Goal: Task Accomplishment & Management: Use online tool/utility

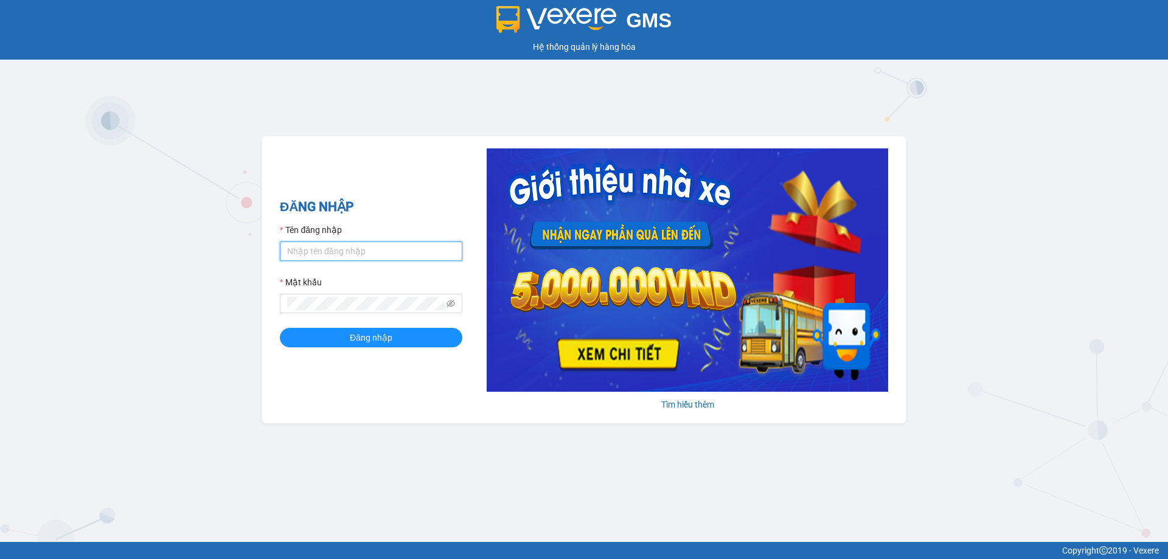
click at [314, 257] on input "Tên đăng nhập" at bounding box center [371, 250] width 182 height 19
type input "levananh.apq"
click at [280, 328] on button "Đăng nhập" at bounding box center [371, 337] width 182 height 19
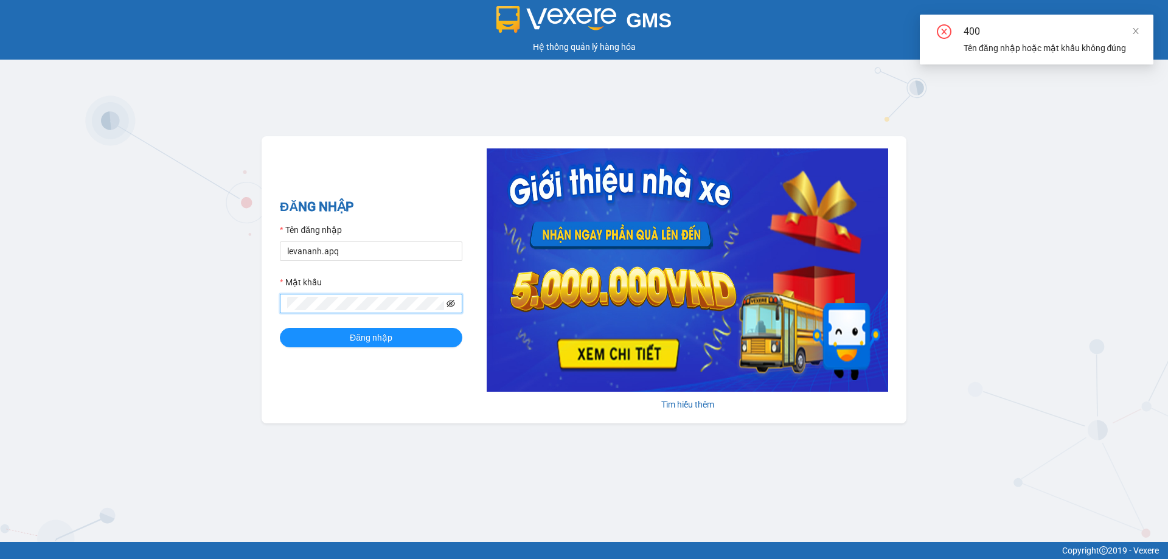
click at [454, 300] on icon "eye-invisible" at bounding box center [450, 303] width 9 height 9
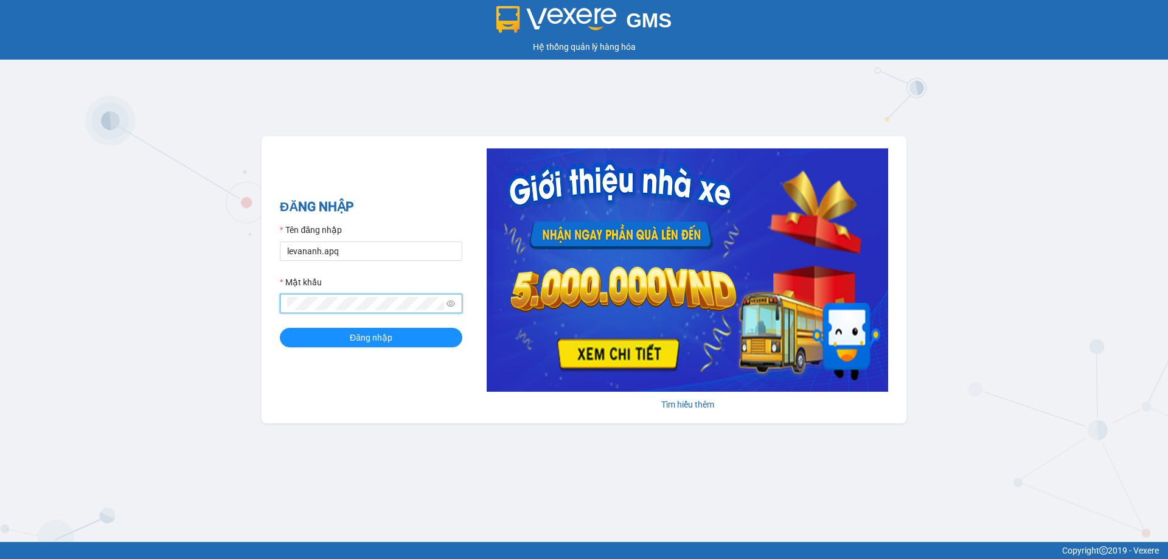
click at [280, 328] on button "Đăng nhập" at bounding box center [371, 337] width 182 height 19
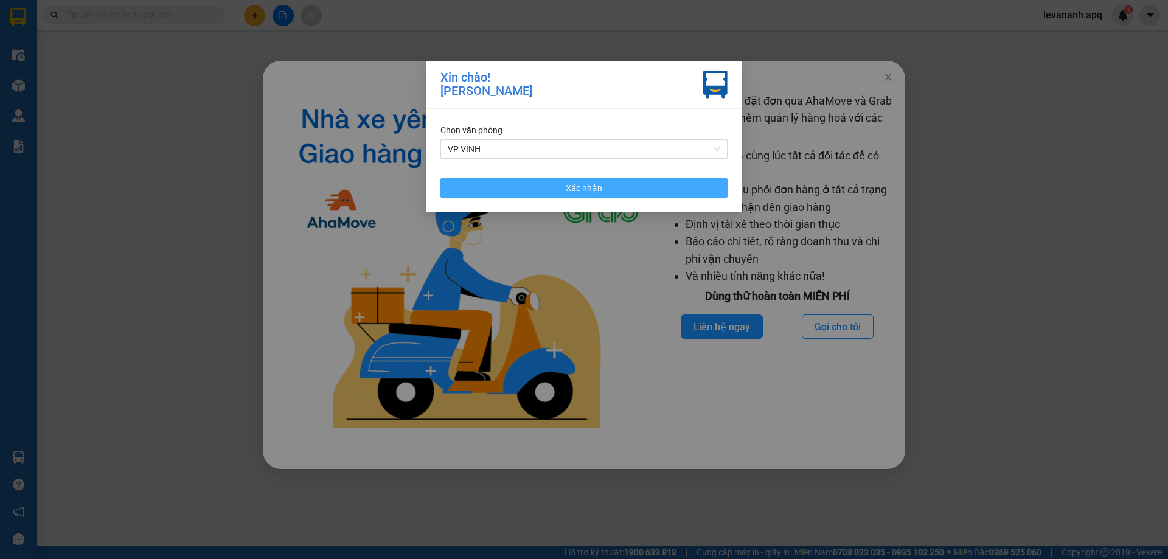
click at [617, 189] on button "Xác nhận" at bounding box center [583, 187] width 287 height 19
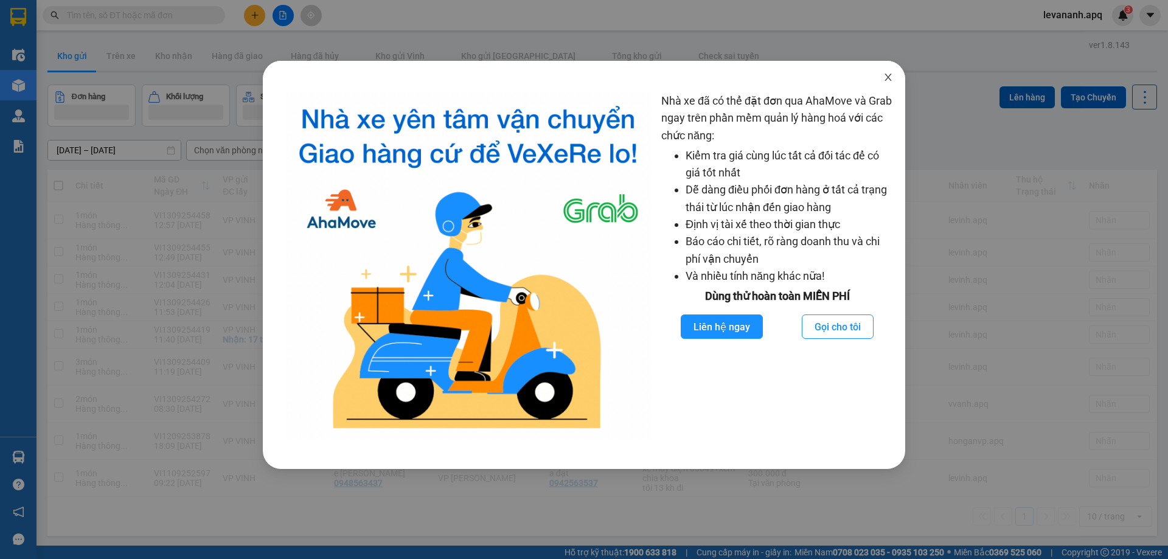
click at [893, 78] on span "Close" at bounding box center [888, 78] width 34 height 34
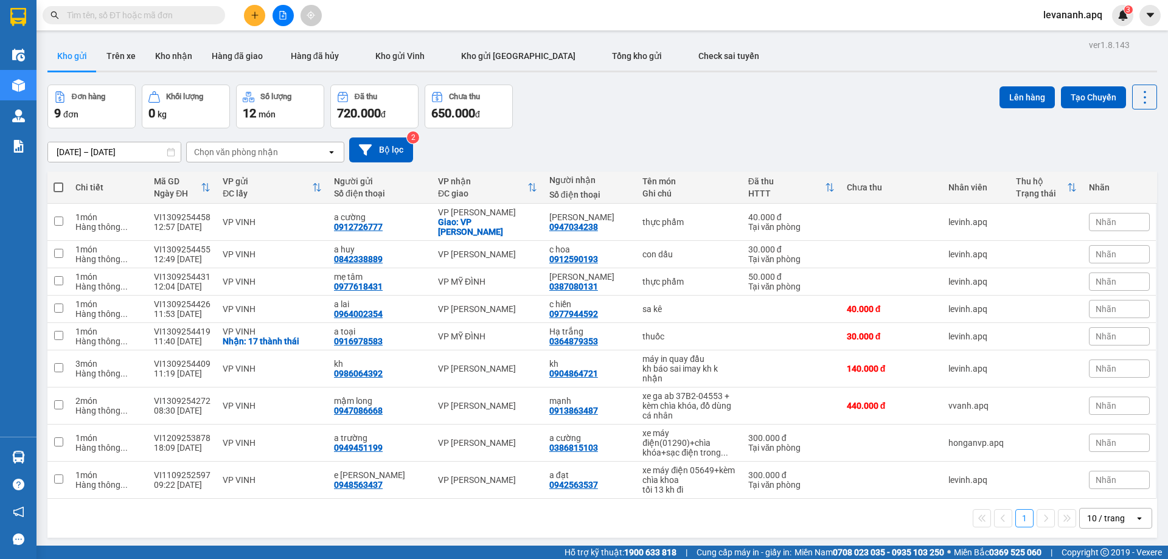
click at [1109, 516] on div "10 / trang" at bounding box center [1106, 517] width 55 height 19
click at [1090, 484] on span "100 / trang" at bounding box center [1101, 482] width 44 height 12
click at [112, 10] on input "text" at bounding box center [139, 15] width 144 height 13
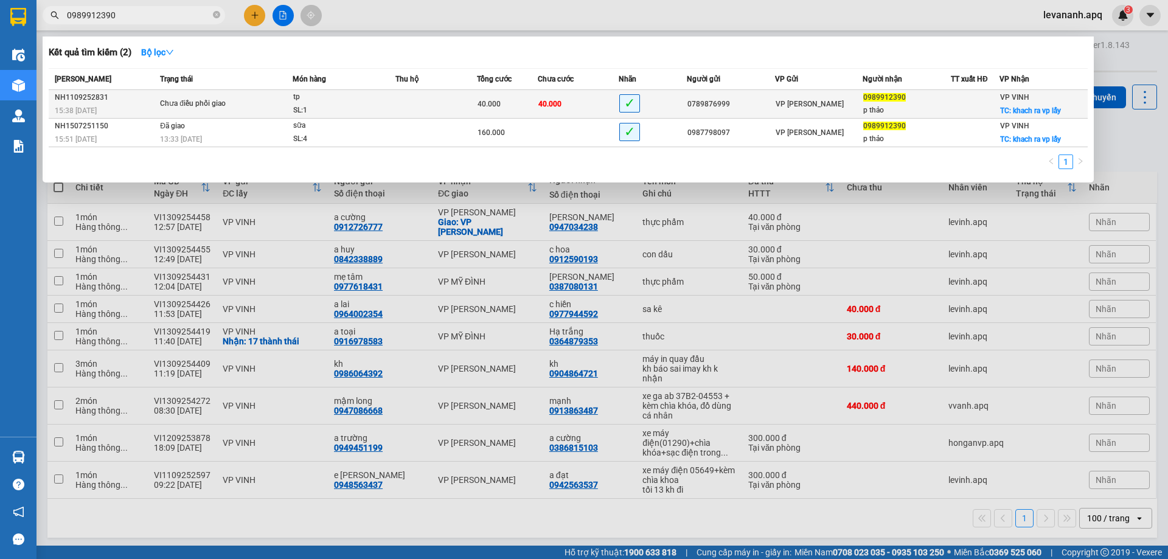
type input "0989912390"
click at [553, 105] on span "40.000" at bounding box center [549, 104] width 23 height 9
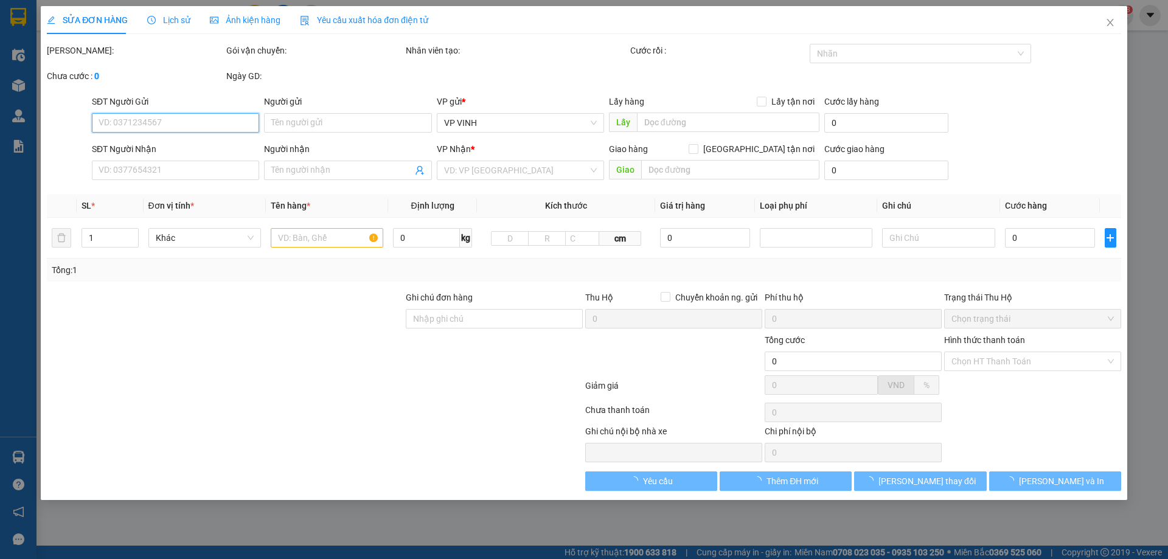
type input "0789876999"
type input "0989912390"
type input "p thảo"
checkbox input "true"
type input "khach ra vp lấy"
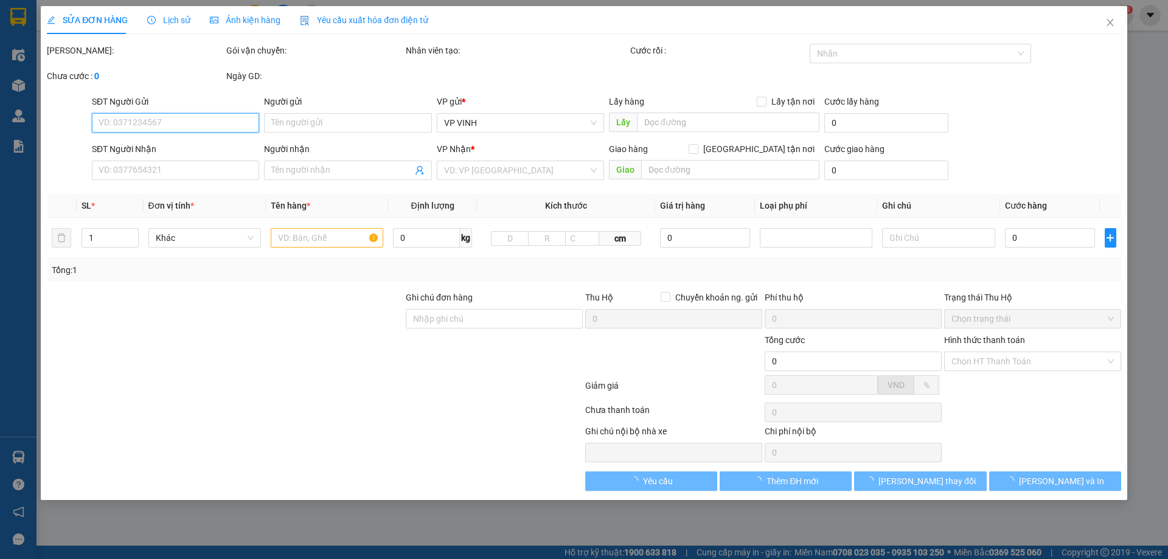
type input "40.000"
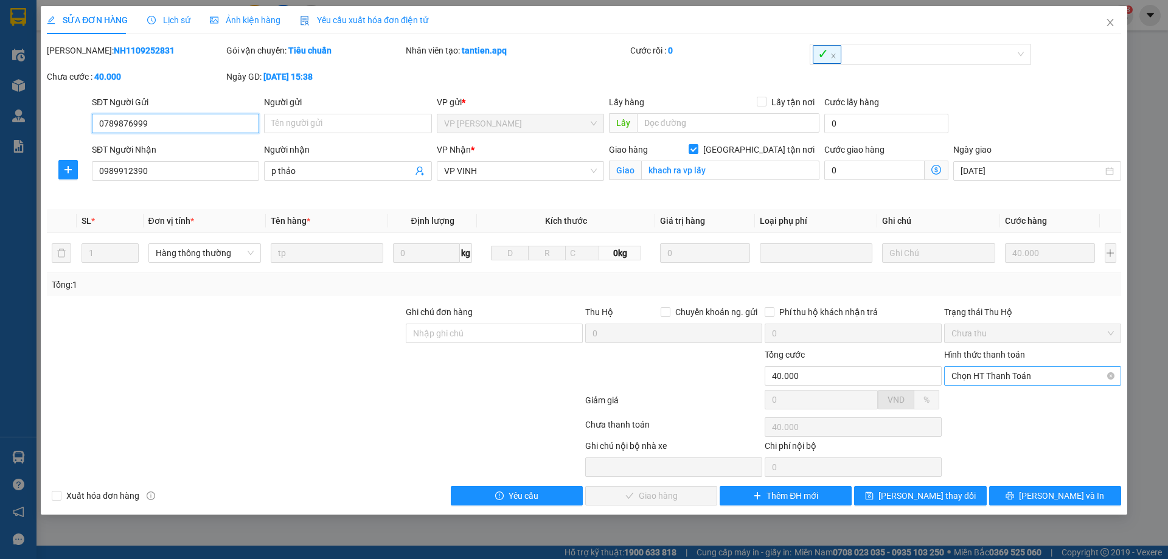
click at [995, 366] on div "Chọn HT Thanh Toán" at bounding box center [1032, 375] width 177 height 19
click at [988, 403] on div "Tại văn phòng" at bounding box center [1032, 399] width 162 height 13
type input "0"
click at [658, 502] on span "[PERSON_NAME] và Giao hàng" at bounding box center [666, 495] width 117 height 13
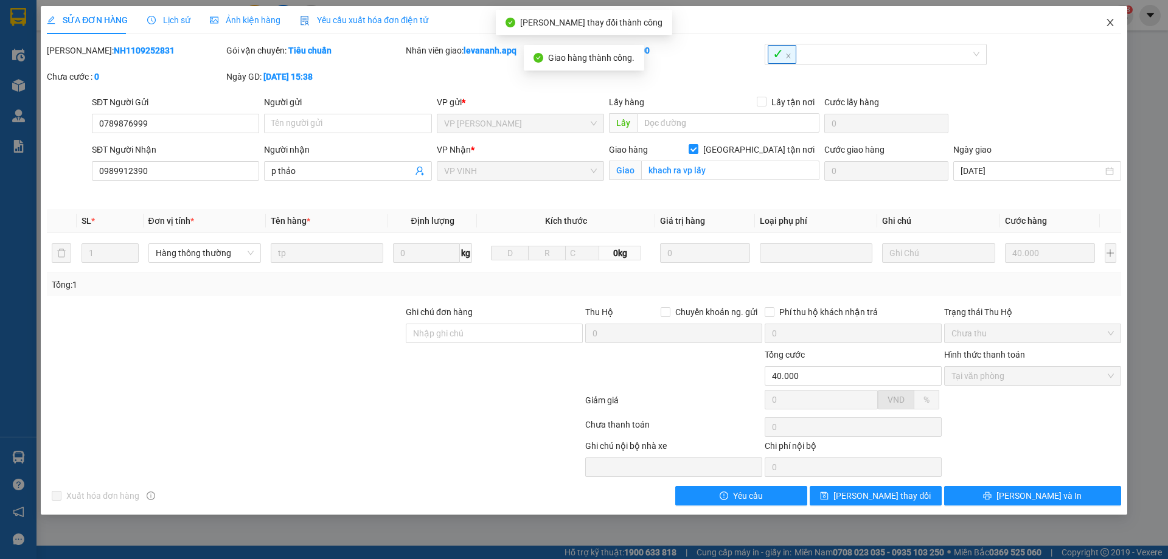
click at [1106, 22] on icon "close" at bounding box center [1110, 23] width 10 height 10
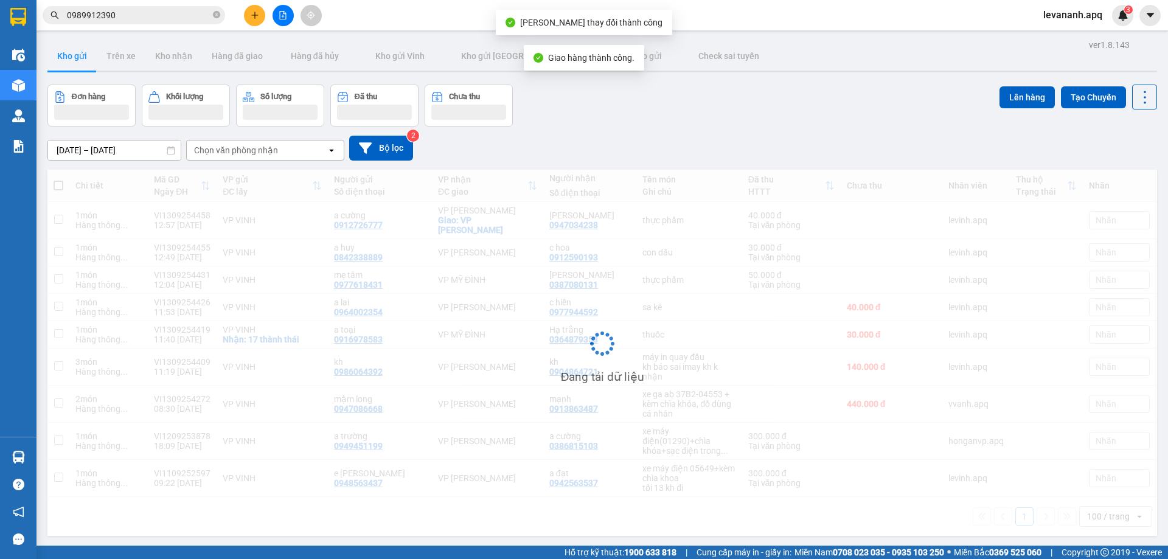
click at [156, 22] on span "0989912390" at bounding box center [134, 15] width 182 height 18
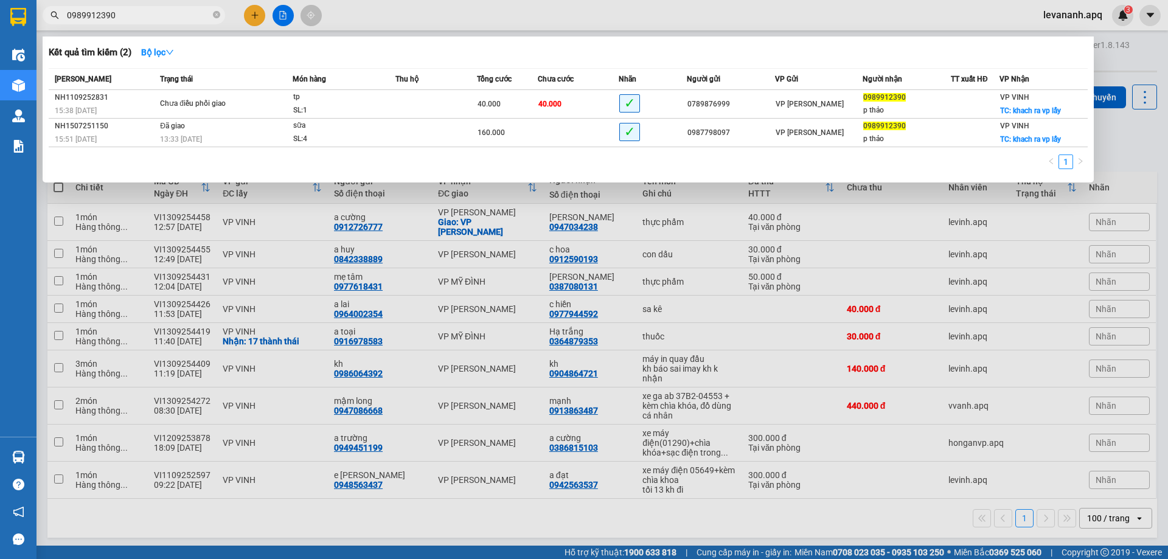
click at [152, 20] on input "0989912390" at bounding box center [139, 15] width 144 height 13
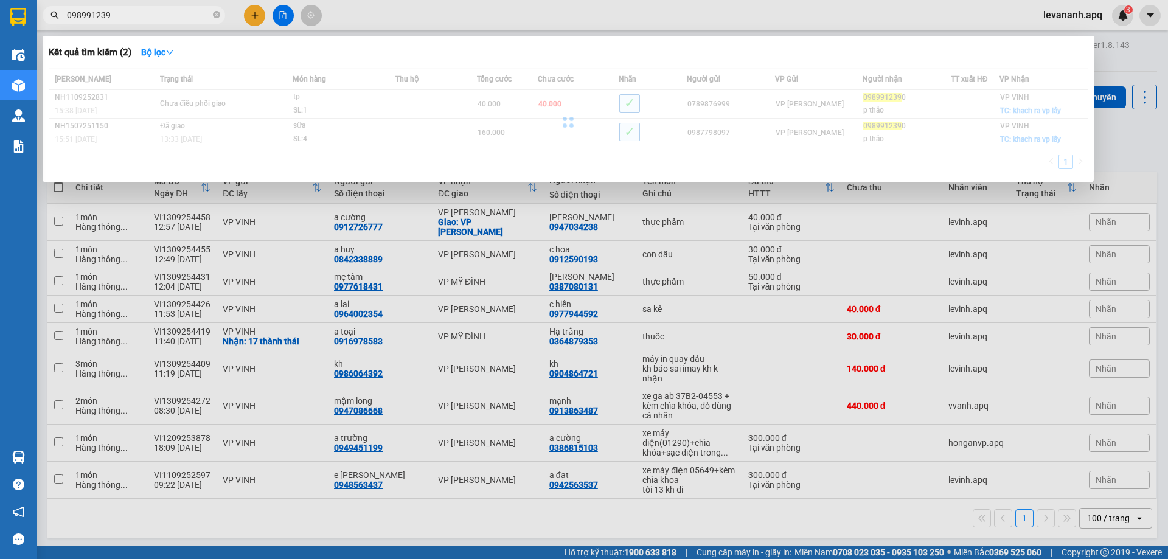
type input "0989912390"
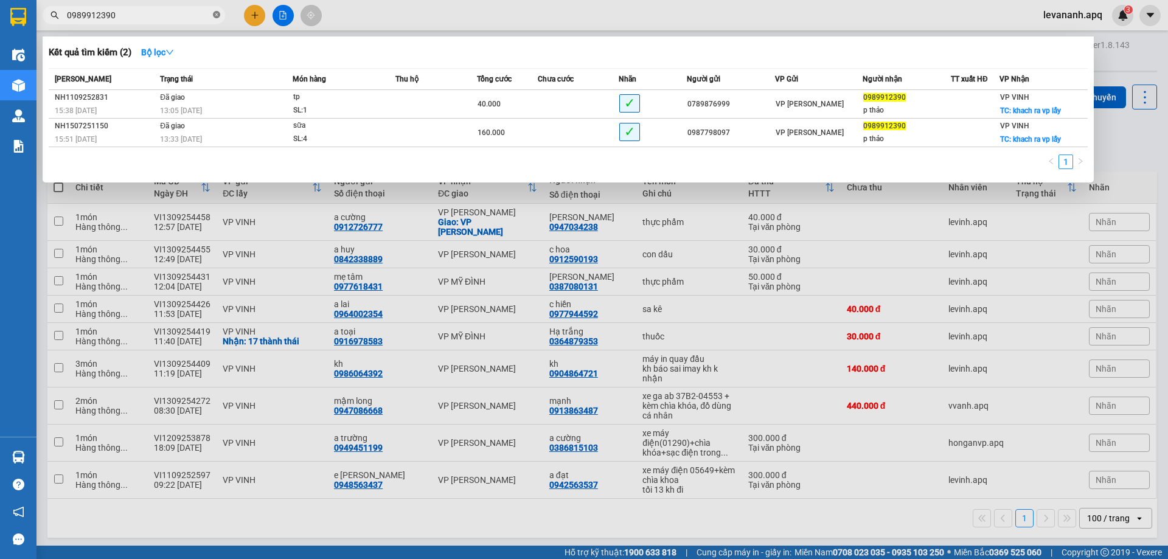
click at [216, 13] on icon "close-circle" at bounding box center [216, 14] width 7 height 7
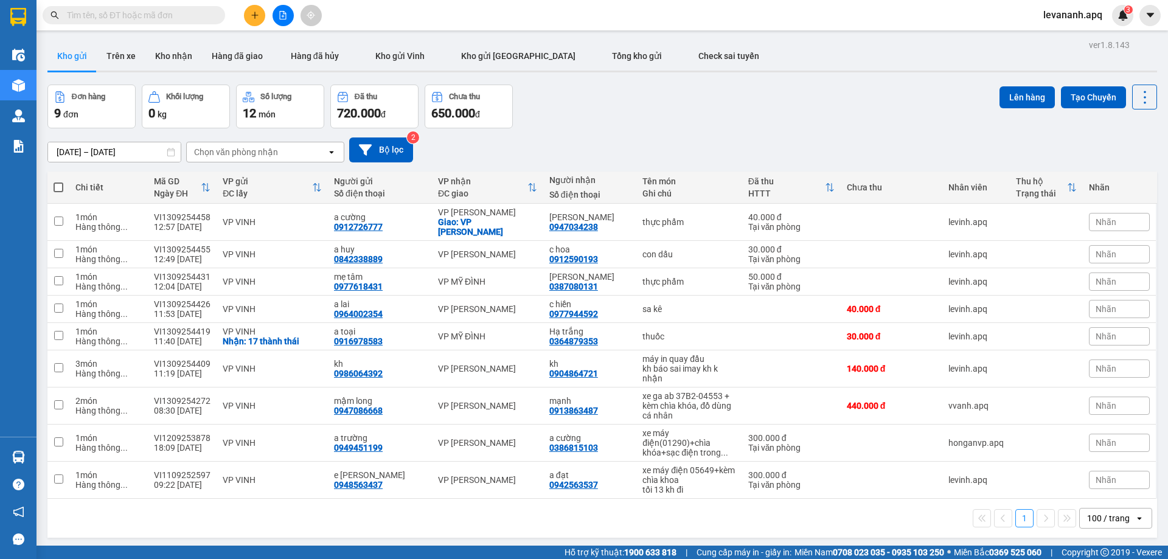
click at [617, 119] on div "Đơn hàng 9 đơn Khối lượng 0 kg Số lượng 12 món Đã thu 720.000 đ Chưa thu 650.00…" at bounding box center [601, 107] width 1109 height 44
click at [63, 190] on span at bounding box center [59, 187] width 10 height 10
click at [58, 181] on input "checkbox" at bounding box center [58, 181] width 0 height 0
checkbox input "true"
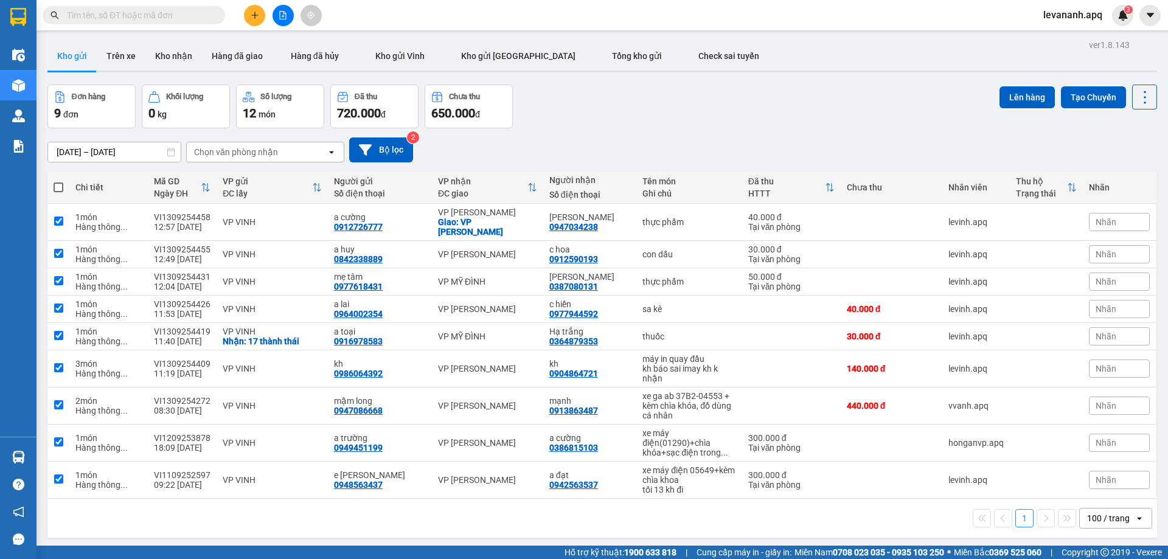
checkbox input "true"
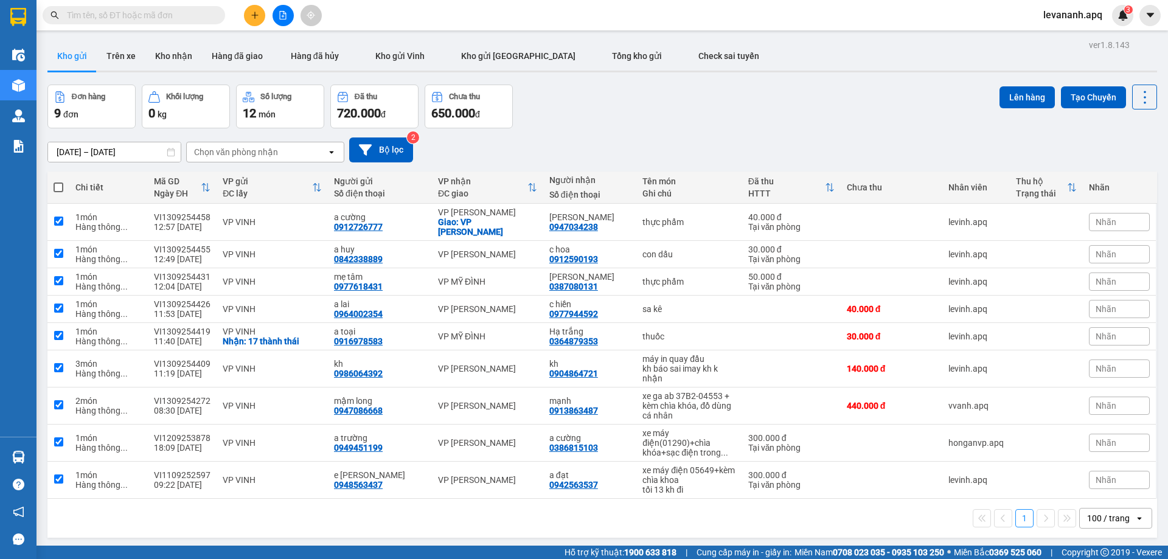
checkbox input "true"
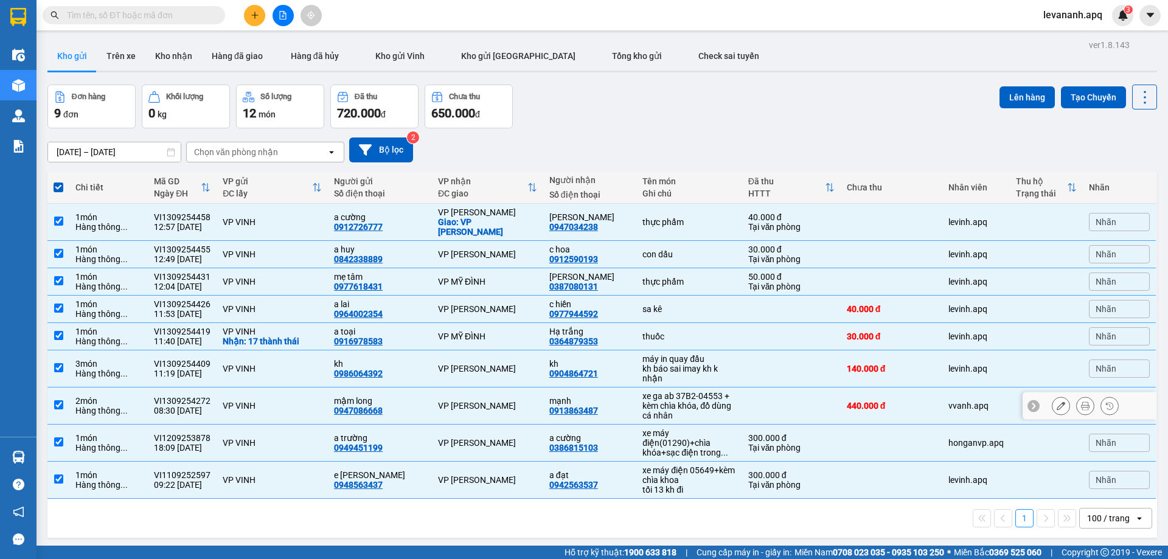
click at [62, 404] on td at bounding box center [58, 405] width 22 height 37
checkbox input "false"
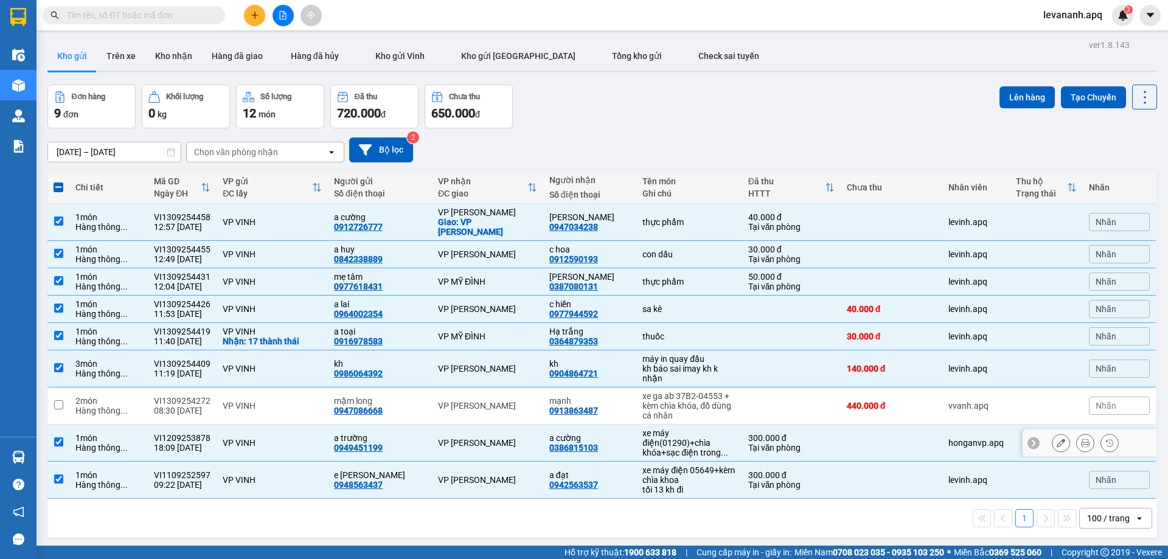
click at [54, 437] on input "checkbox" at bounding box center [58, 441] width 9 height 9
checkbox input "false"
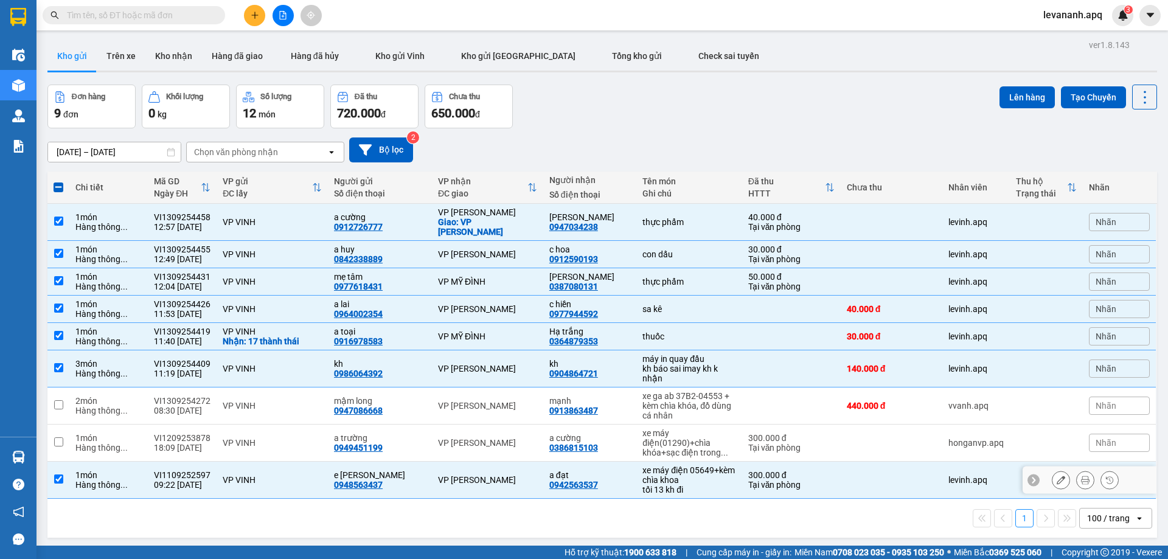
click at [54, 462] on td at bounding box center [58, 480] width 22 height 37
checkbox input "false"
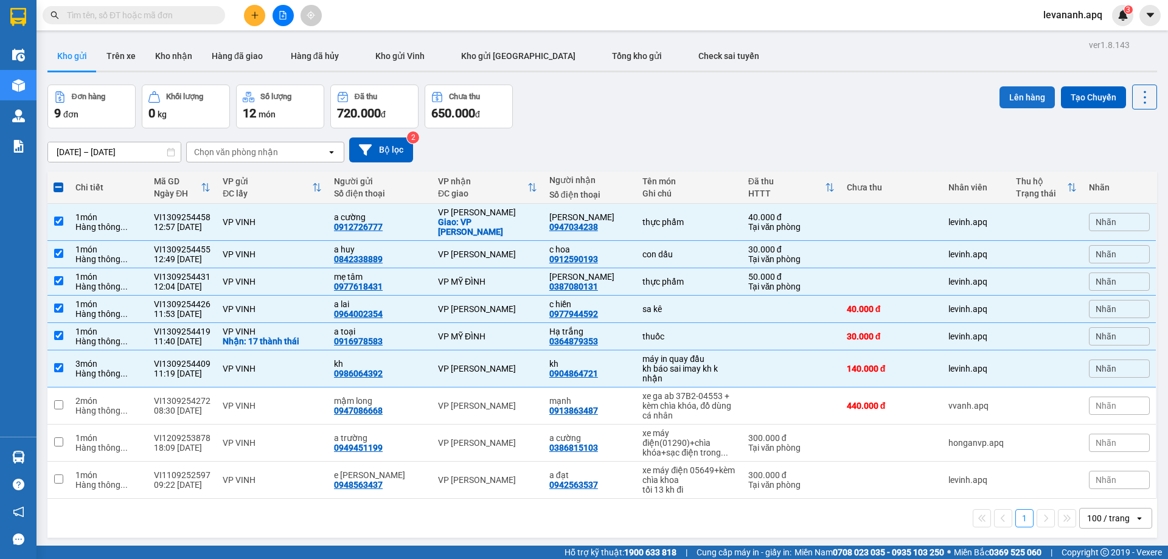
click at [1027, 90] on button "Lên hàng" at bounding box center [1026, 97] width 55 height 22
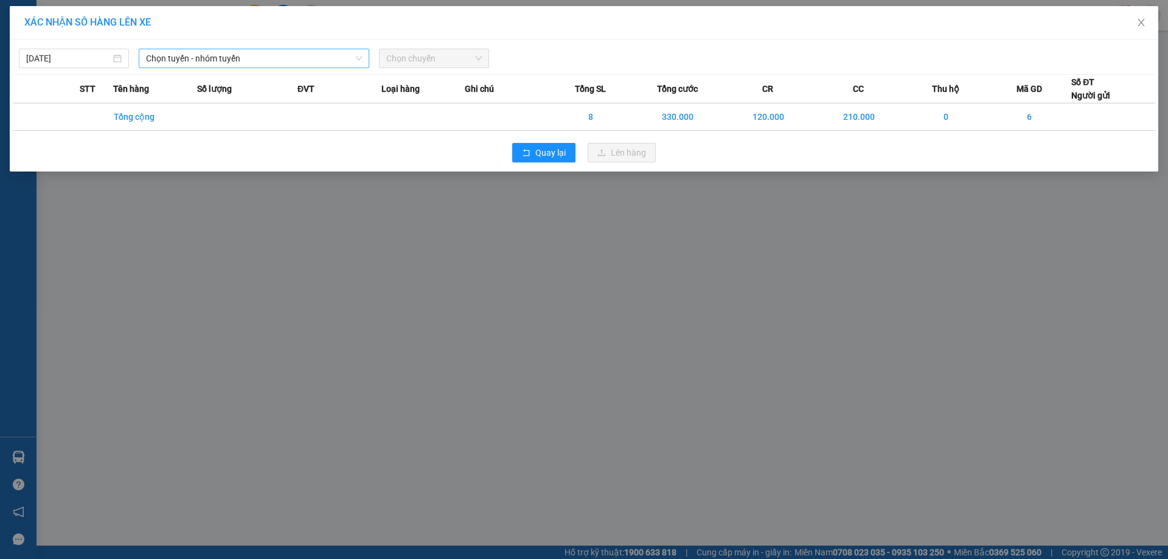
click at [183, 54] on span "Chọn tuyến - nhóm tuyến" at bounding box center [254, 58] width 216 height 18
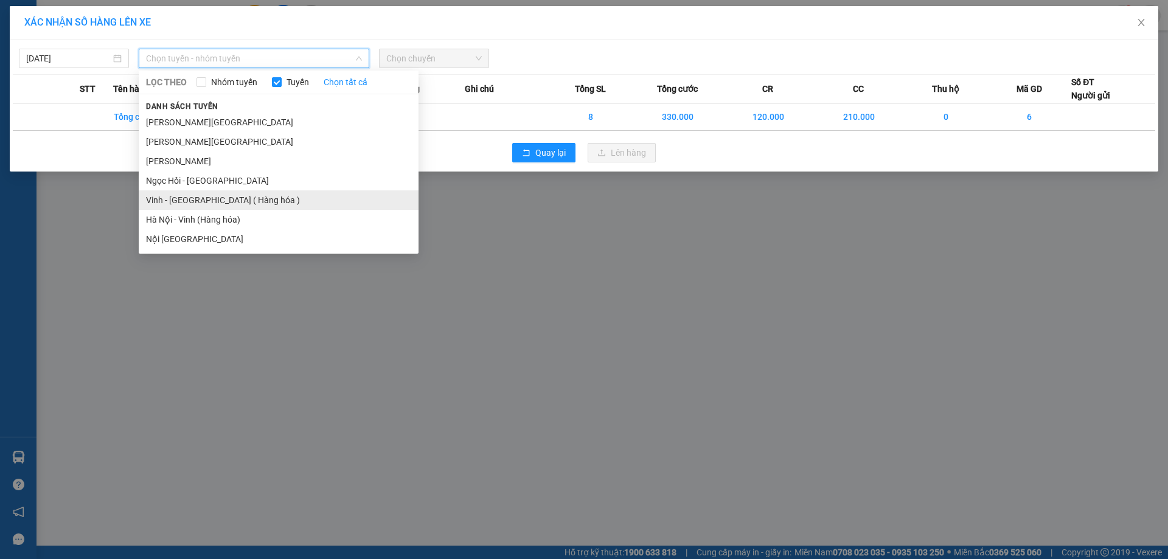
click at [196, 198] on li "Vinh - [GEOGRAPHIC_DATA] ( Hàng hóa )" at bounding box center [279, 199] width 280 height 19
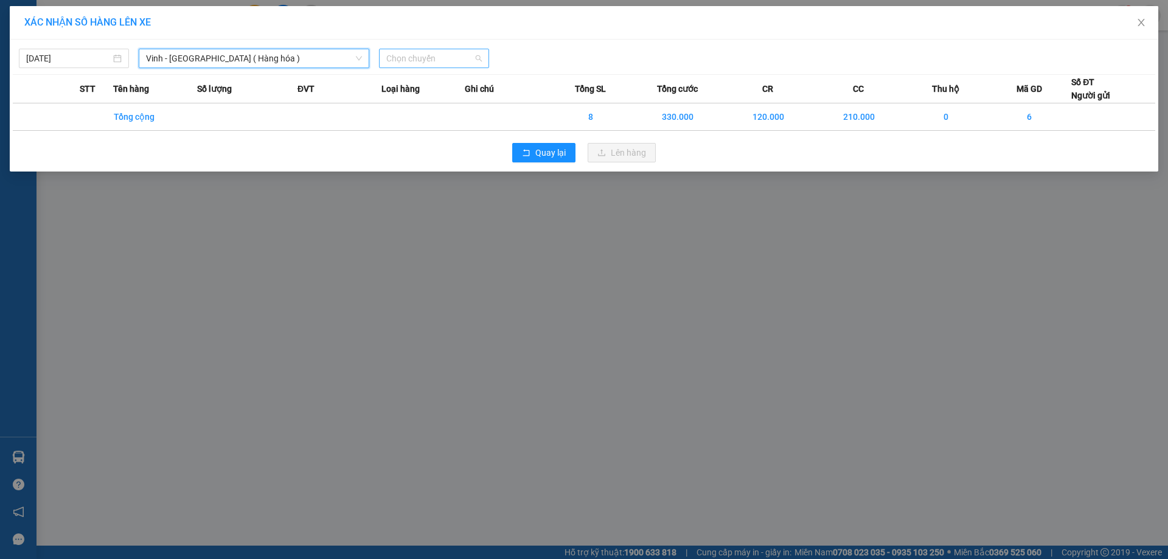
click at [446, 64] on span "Chọn chuyến" at bounding box center [433, 58] width 95 height 18
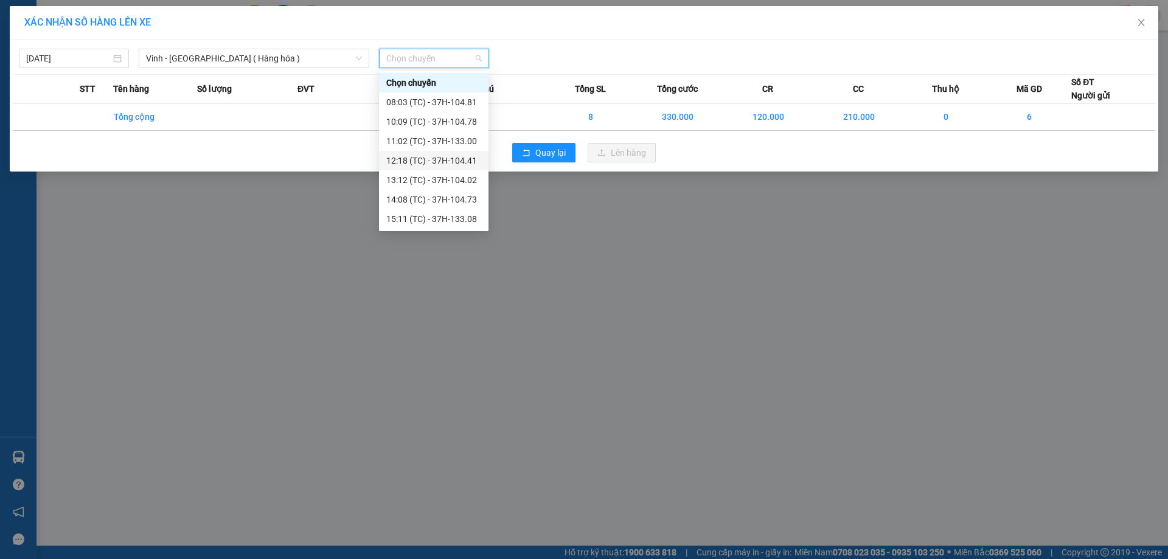
scroll to position [19, 0]
click at [441, 178] on div "14:08 (TC) - 37H-104.73" at bounding box center [433, 179] width 95 height 13
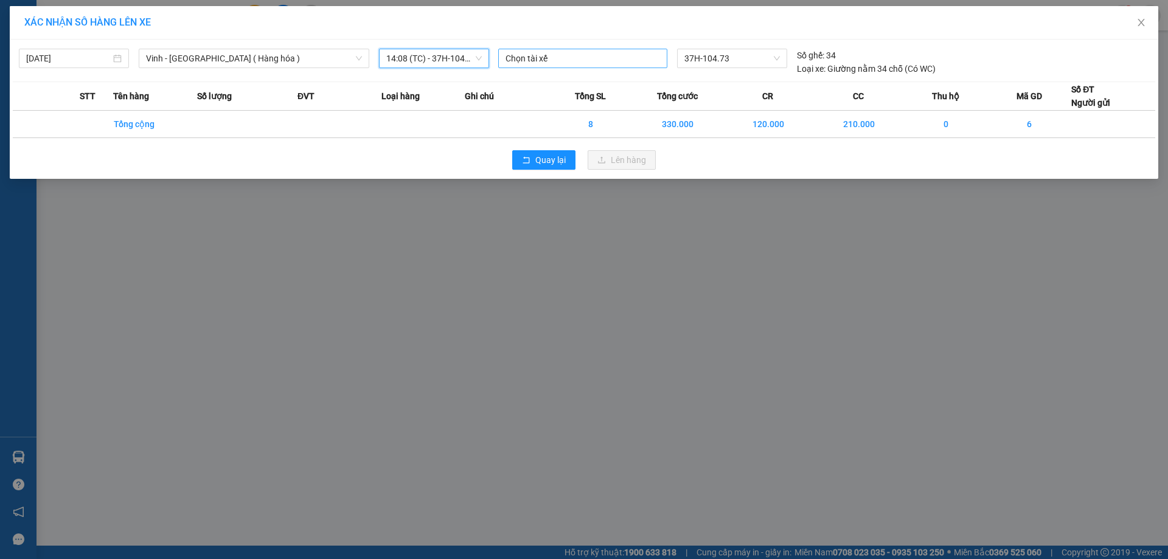
click at [541, 52] on div at bounding box center [582, 58] width 163 height 15
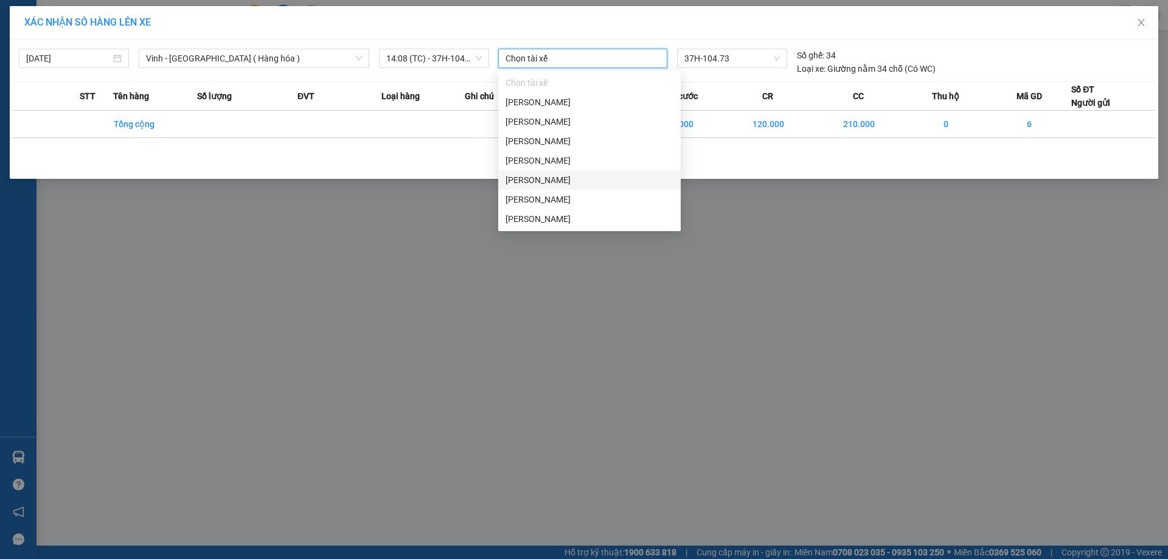
click at [576, 179] on div "[PERSON_NAME]" at bounding box center [589, 179] width 168 height 13
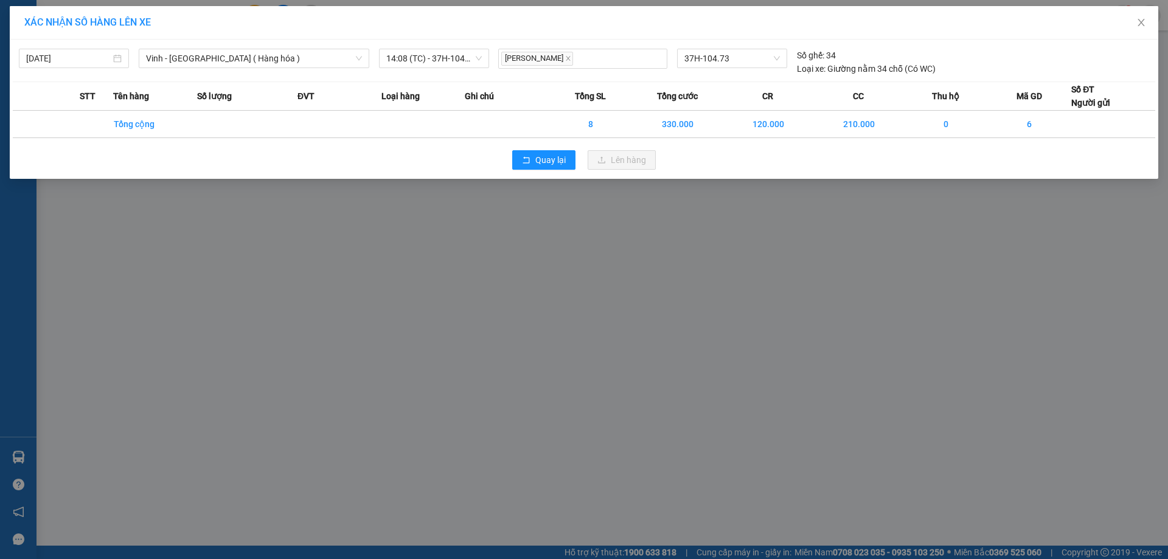
click at [418, 277] on div "XÁC NHẬN SỐ HÀNG LÊN XE [DATE] [GEOGRAPHIC_DATA] - [GEOGRAPHIC_DATA] ( [GEOGRAP…" at bounding box center [584, 279] width 1168 height 559
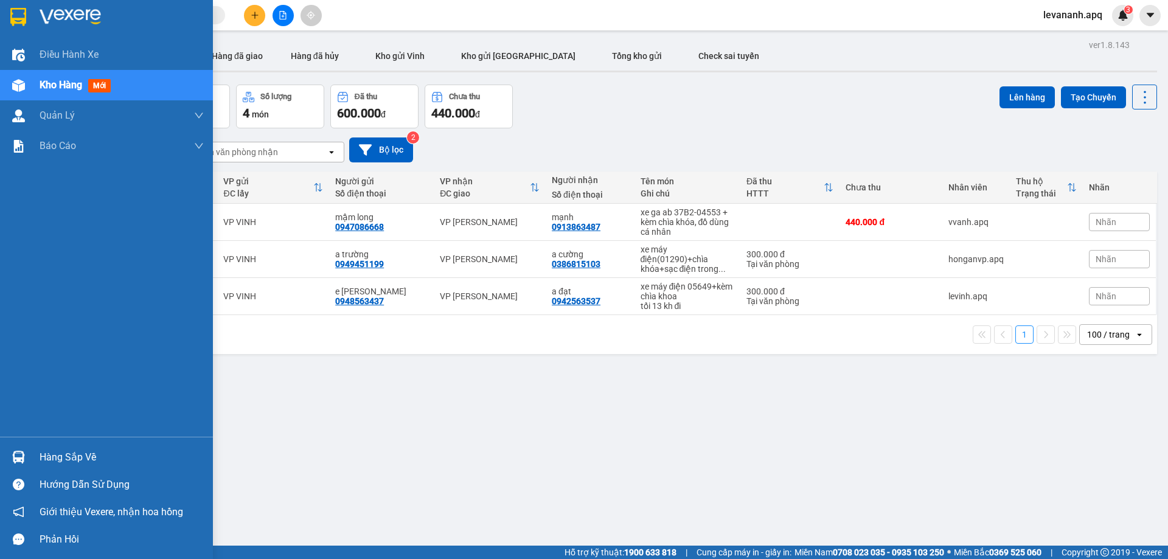
click at [10, 22] on img at bounding box center [18, 17] width 16 height 18
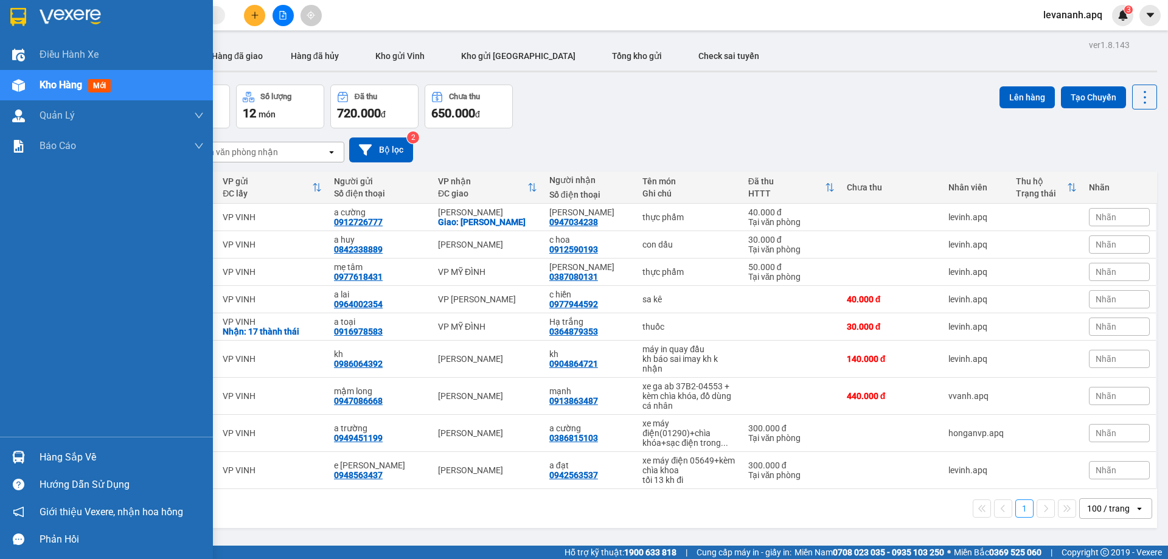
click at [22, 13] on img at bounding box center [18, 17] width 16 height 18
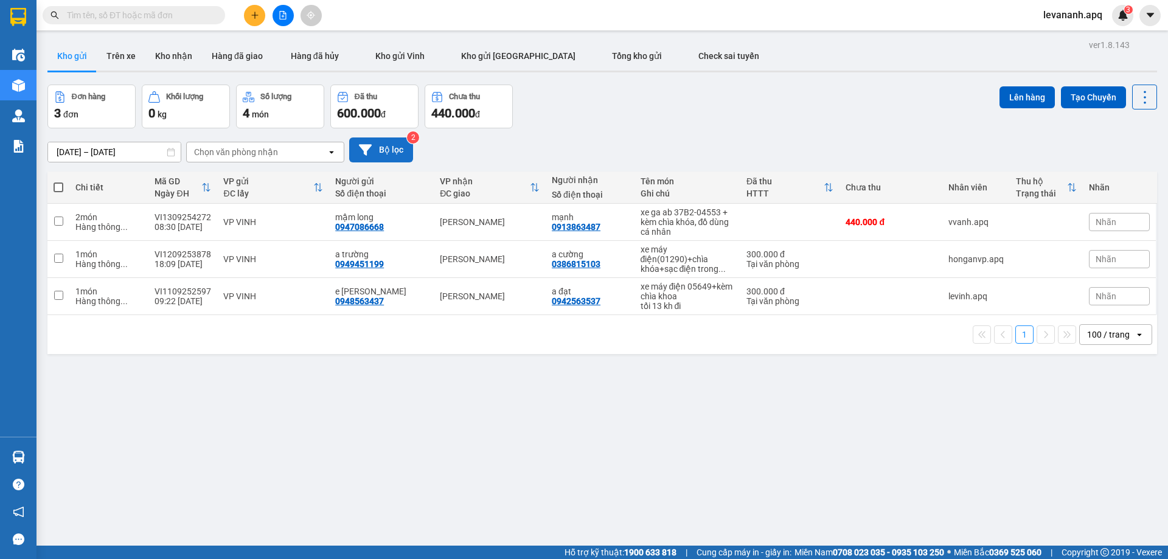
click at [376, 149] on button "Bộ lọc" at bounding box center [381, 149] width 64 height 25
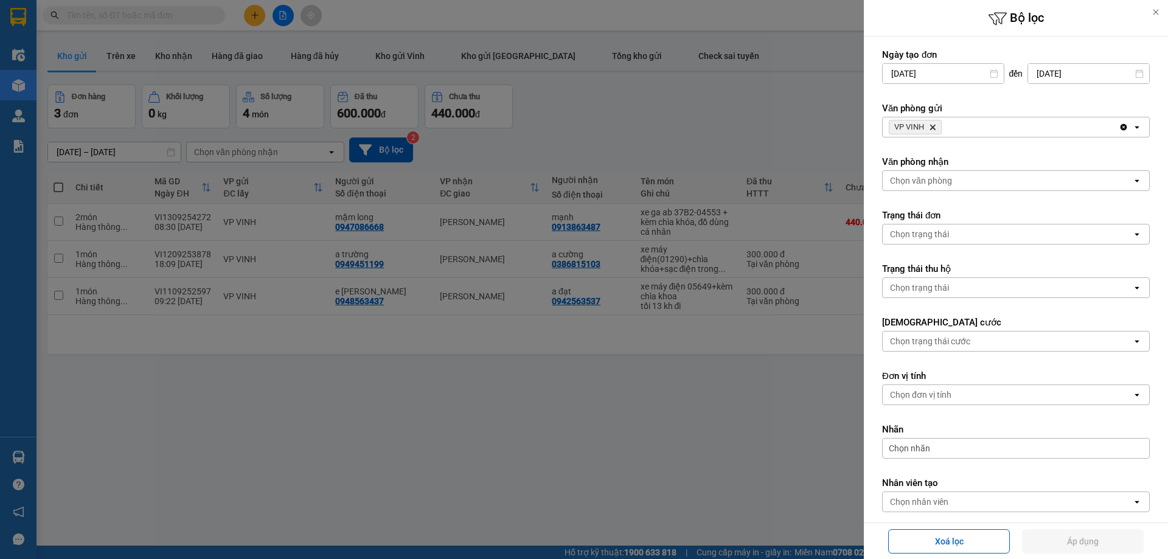
click at [931, 126] on icon "Delete" at bounding box center [932, 126] width 7 height 7
click at [936, 128] on div "Chọn văn phòng" at bounding box center [921, 127] width 62 height 12
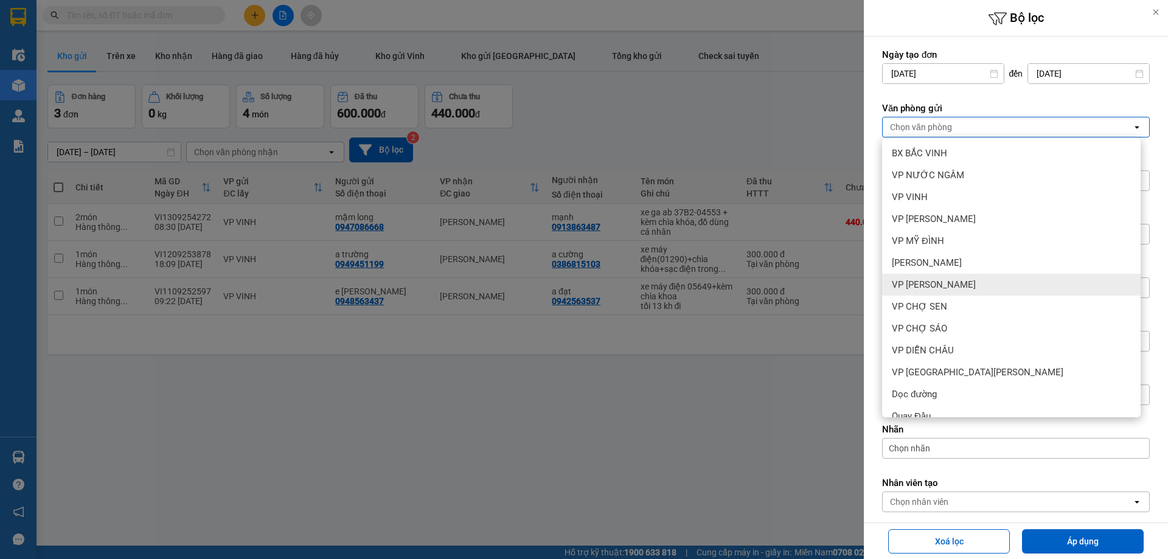
click at [667, 392] on div at bounding box center [584, 279] width 1168 height 559
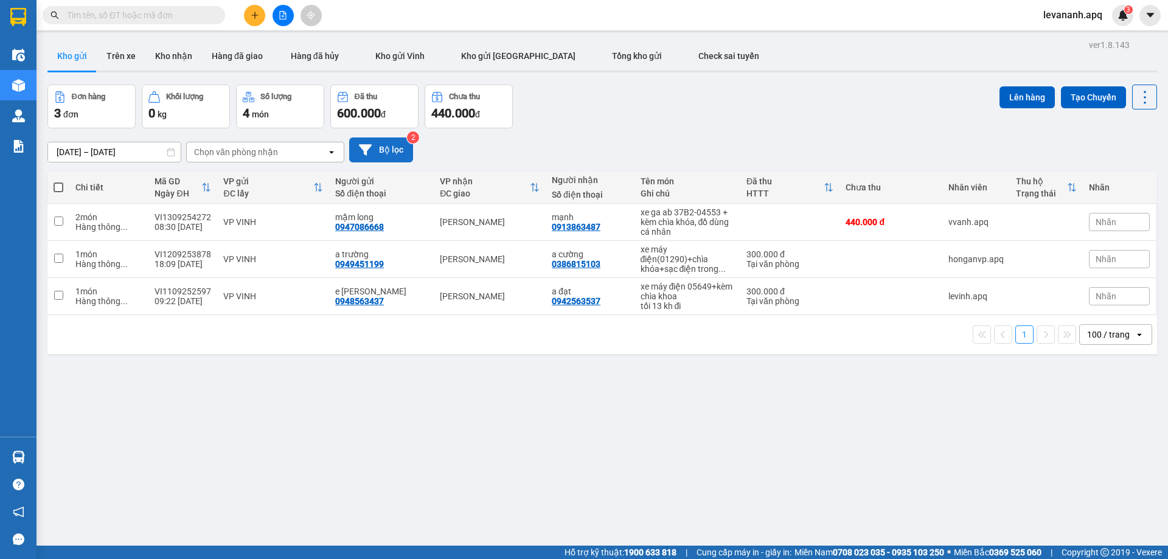
click at [396, 148] on button "Bộ lọc" at bounding box center [381, 149] width 64 height 25
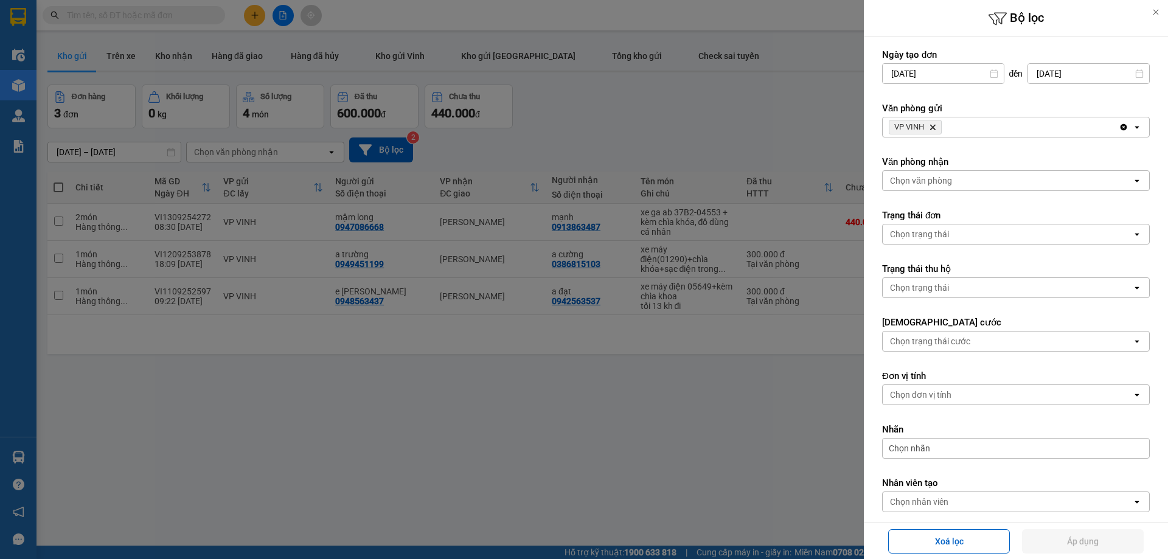
click at [935, 126] on icon "VP VINH, close by backspace" at bounding box center [932, 127] width 5 height 5
click at [935, 126] on div "Chọn văn phòng" at bounding box center [921, 127] width 62 height 12
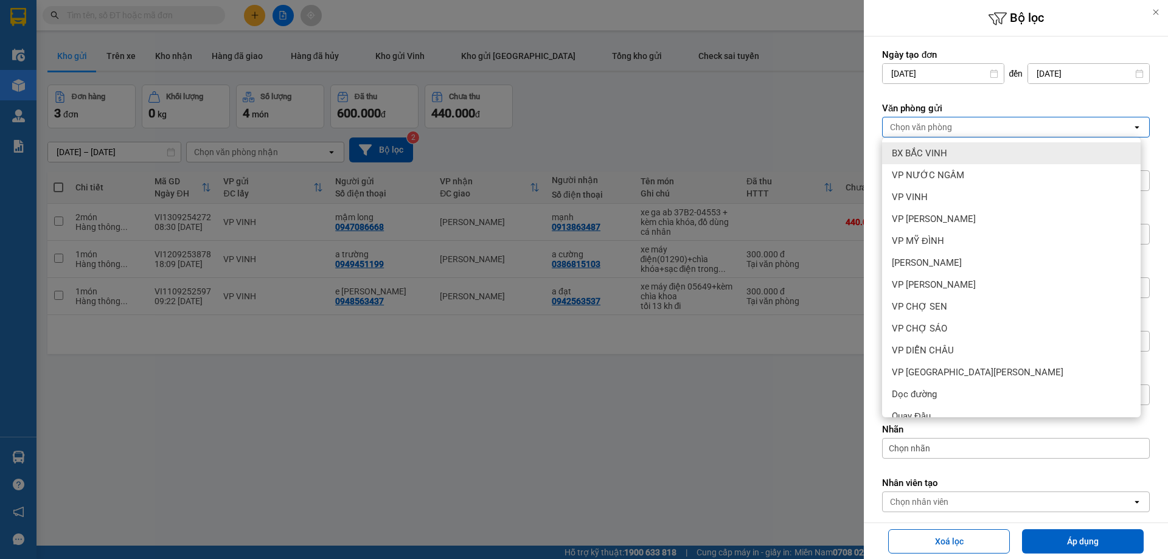
click at [935, 148] on span "BX BẮC VINH" at bounding box center [918, 153] width 55 height 12
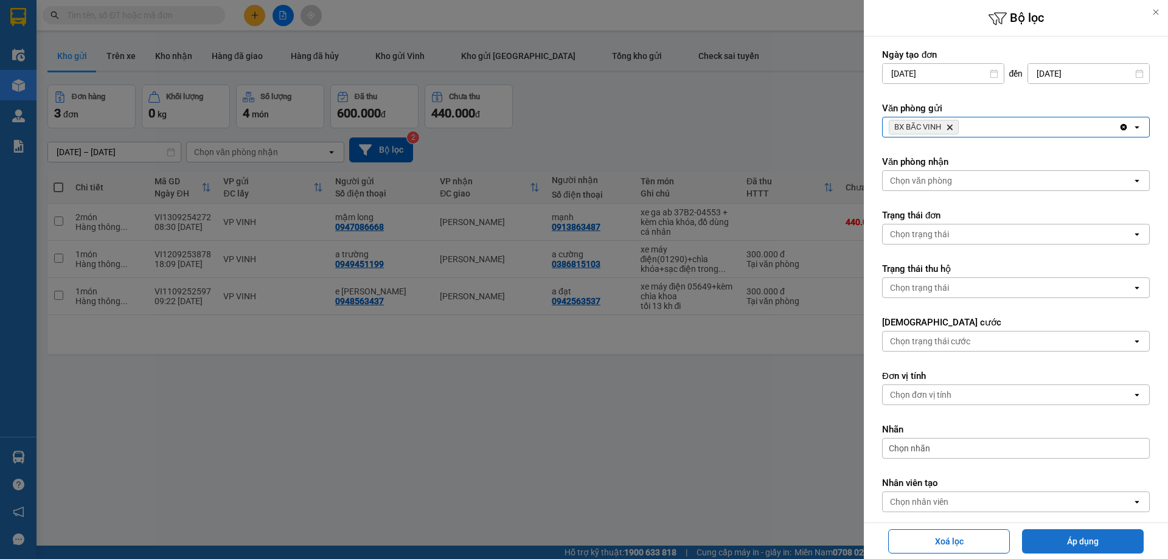
click at [1068, 533] on button "Áp dụng" at bounding box center [1083, 541] width 122 height 24
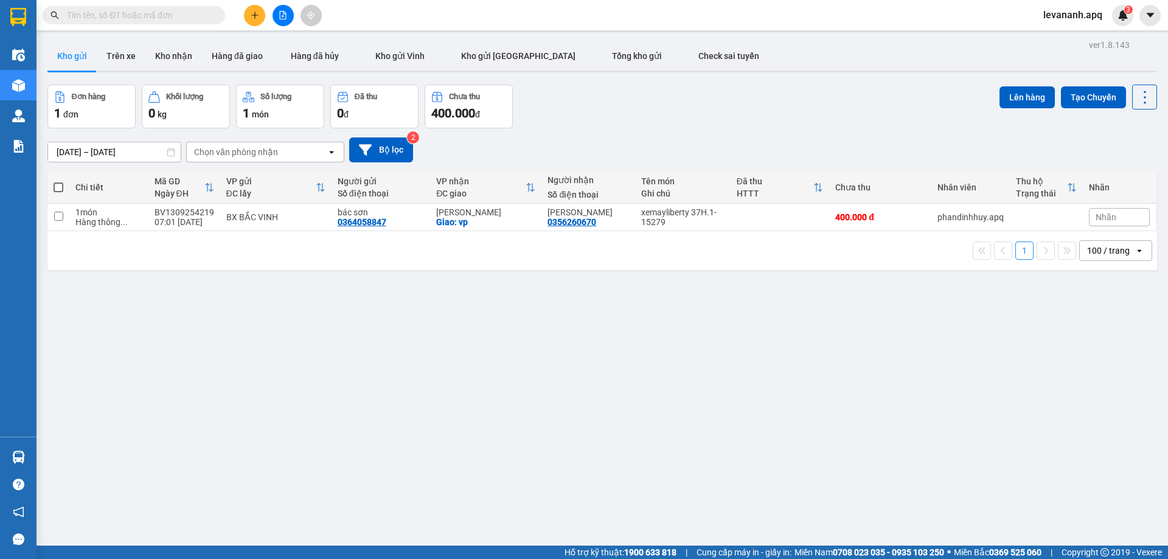
click at [395, 136] on div "11/09/2025 – 13/09/2025 Press the down arrow key to interact with the calendar …" at bounding box center [601, 149] width 1109 height 43
click at [396, 140] on button "Bộ lọc" at bounding box center [381, 149] width 64 height 25
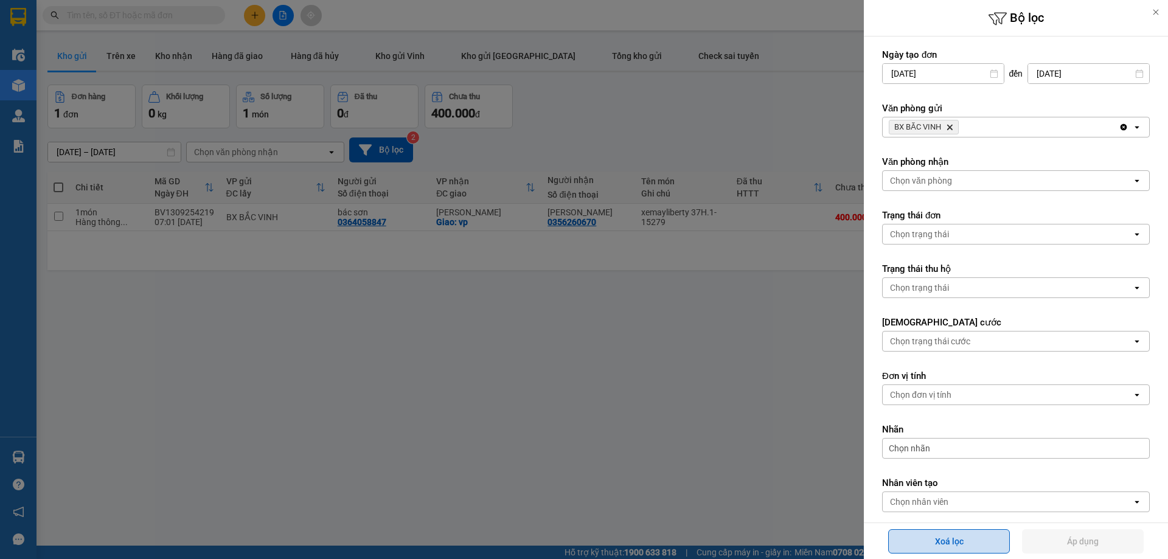
click at [964, 546] on button "Xoá lọc" at bounding box center [949, 541] width 122 height 24
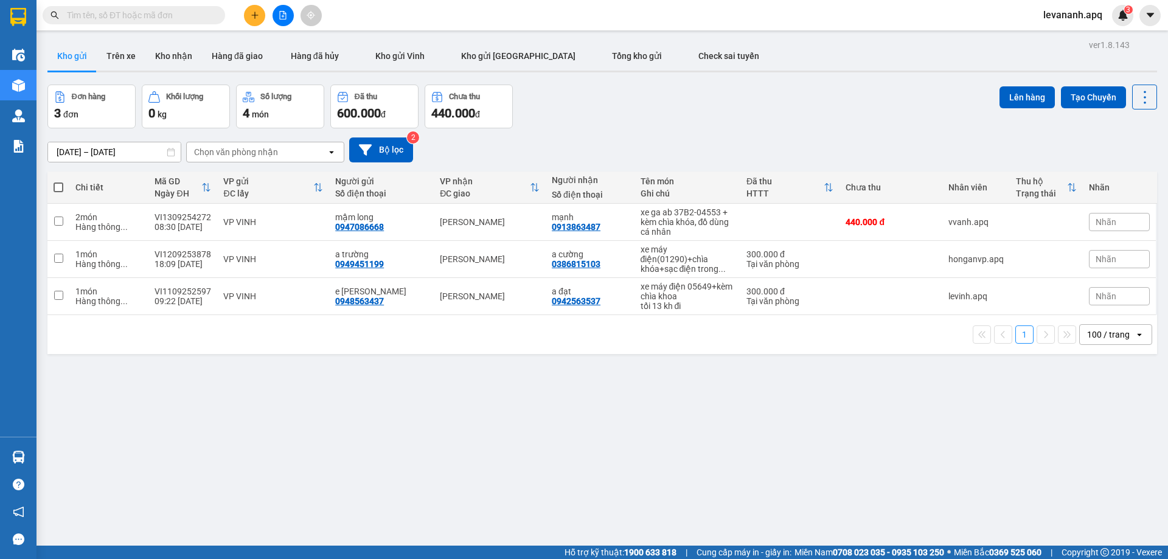
click at [285, 12] on icon "file-add" at bounding box center [283, 15] width 9 height 9
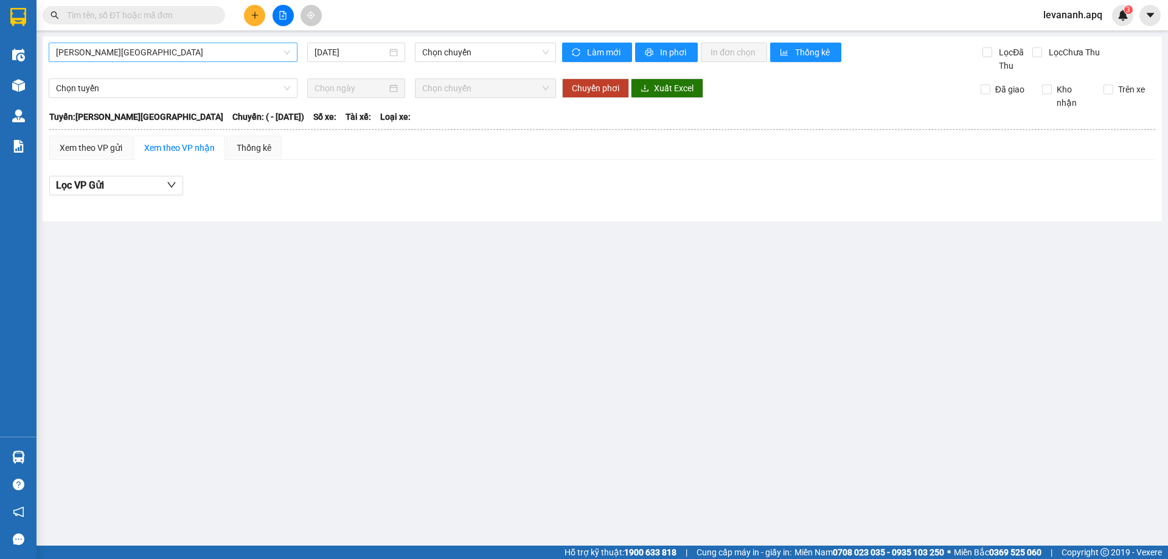
click at [272, 58] on span "[PERSON_NAME][GEOGRAPHIC_DATA]" at bounding box center [173, 52] width 234 height 18
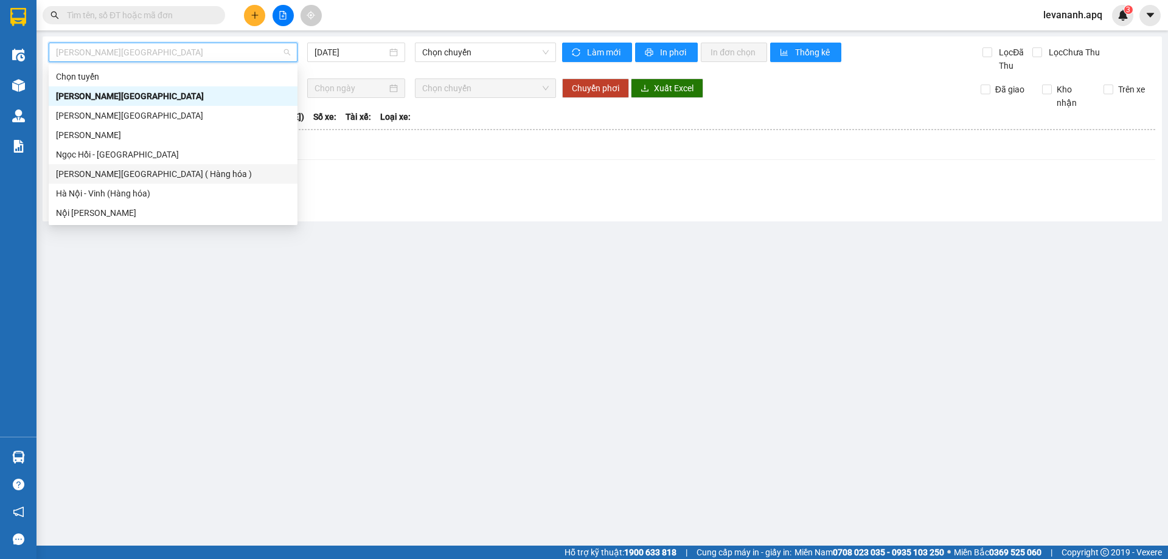
click at [210, 171] on div "Vinh - [GEOGRAPHIC_DATA] ( Hàng hóa )" at bounding box center [173, 173] width 234 height 13
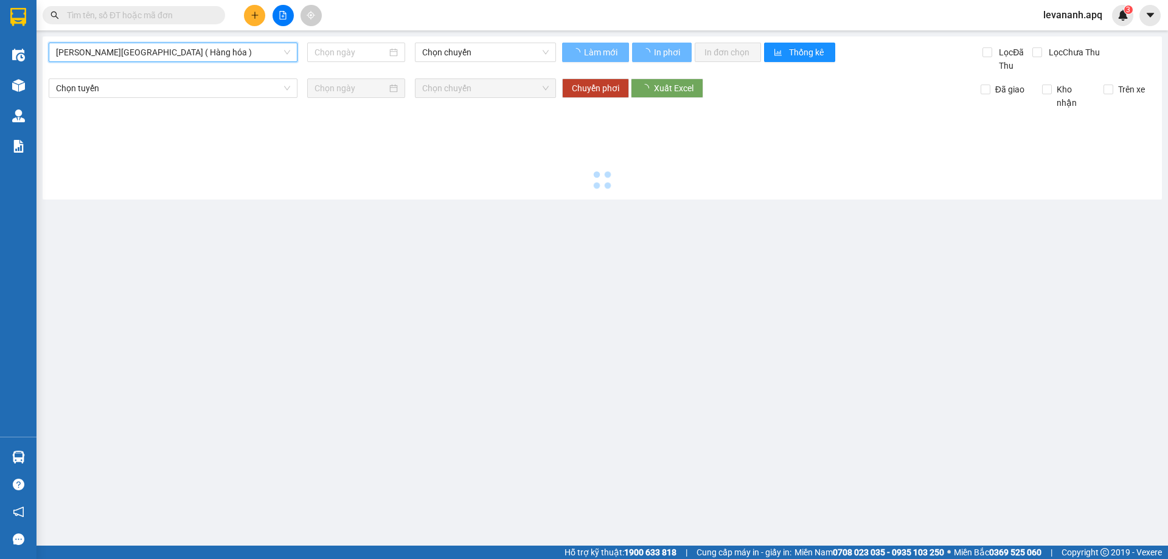
type input "[DATE]"
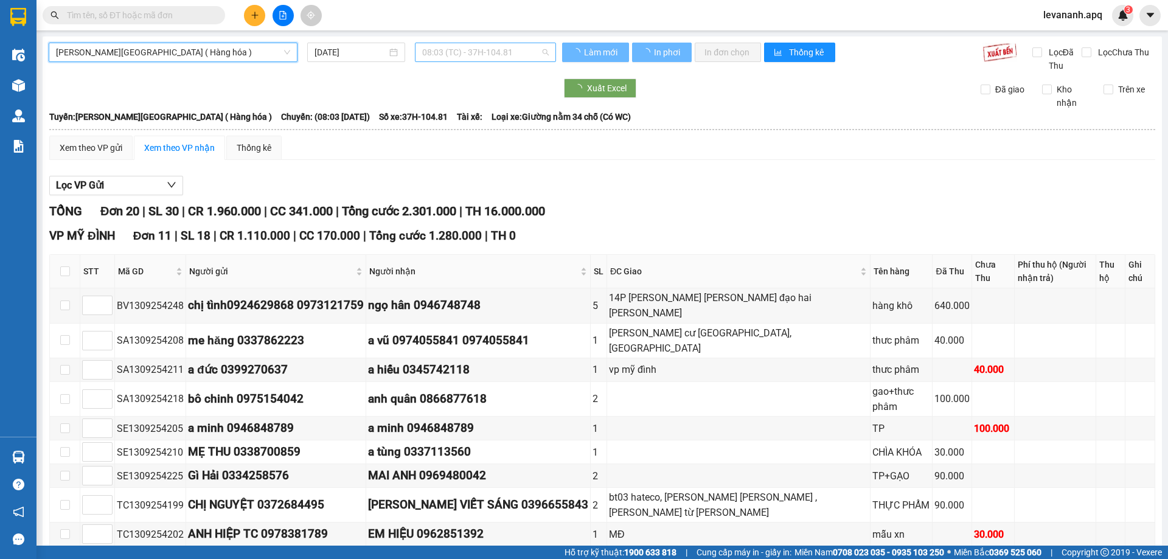
click at [459, 55] on span "08:03 (TC) - 37H-104.81" at bounding box center [485, 52] width 126 height 18
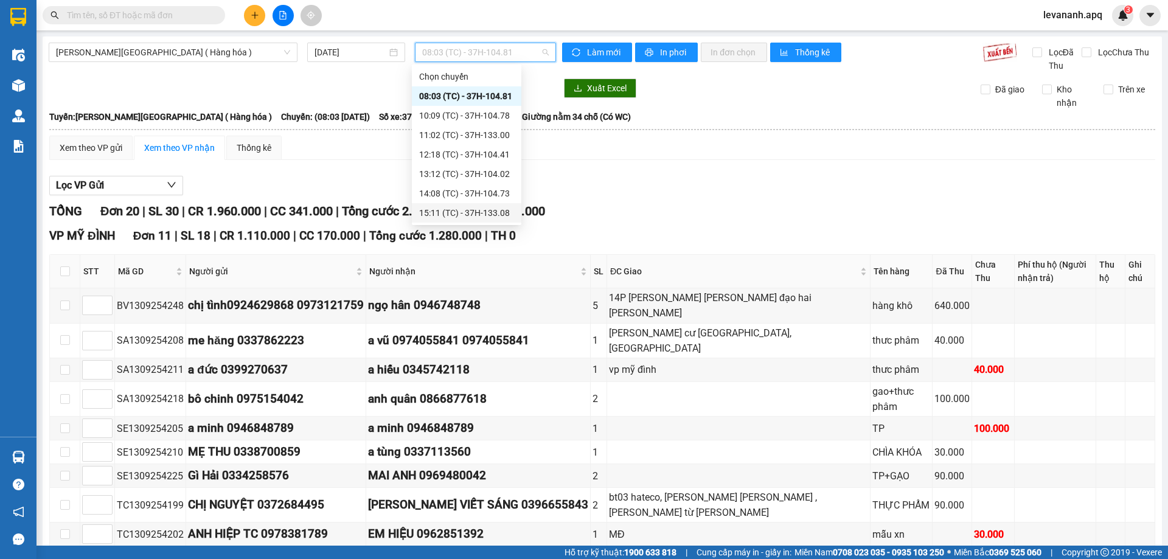
scroll to position [19, 0]
click at [462, 190] on div "15:11 (TC) - 37H-133.08" at bounding box center [466, 193] width 95 height 13
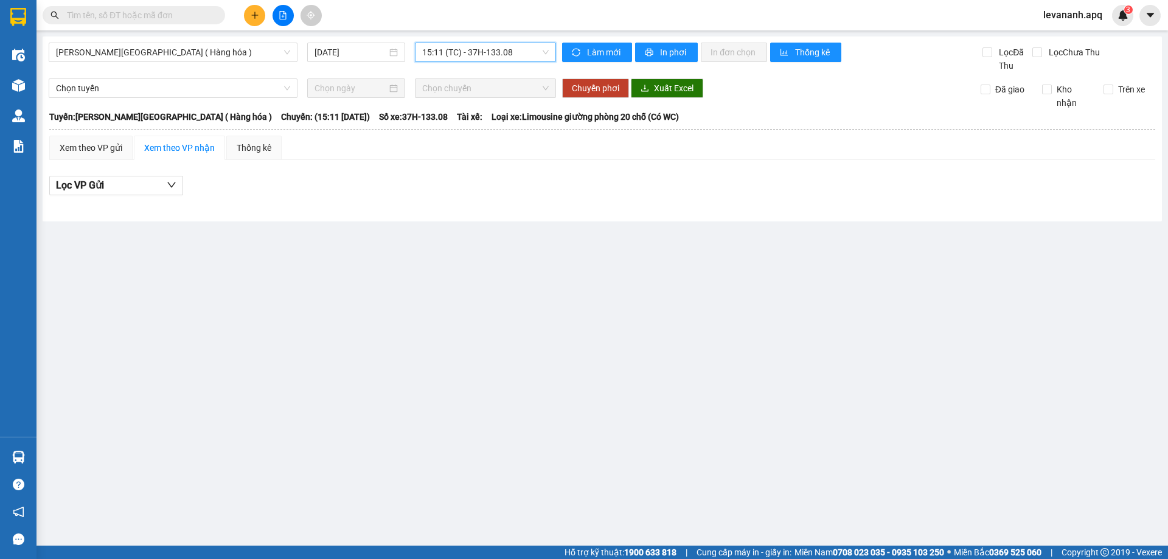
click at [443, 55] on span "15:11 (TC) - 37H-133.08" at bounding box center [485, 52] width 126 height 18
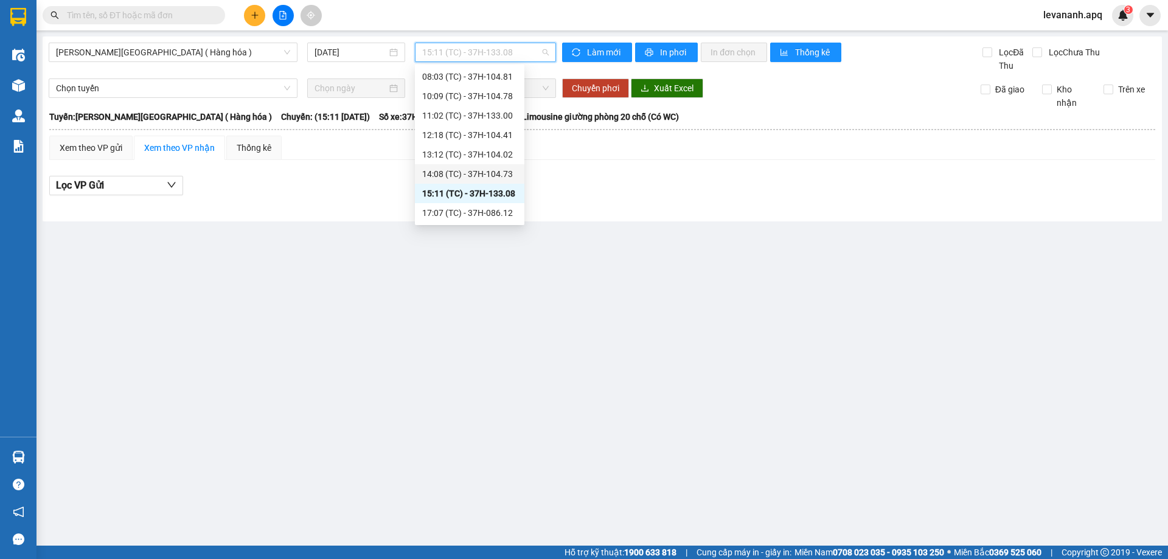
click at [460, 172] on div "14:08 (TC) - 37H-104.73" at bounding box center [469, 173] width 95 height 13
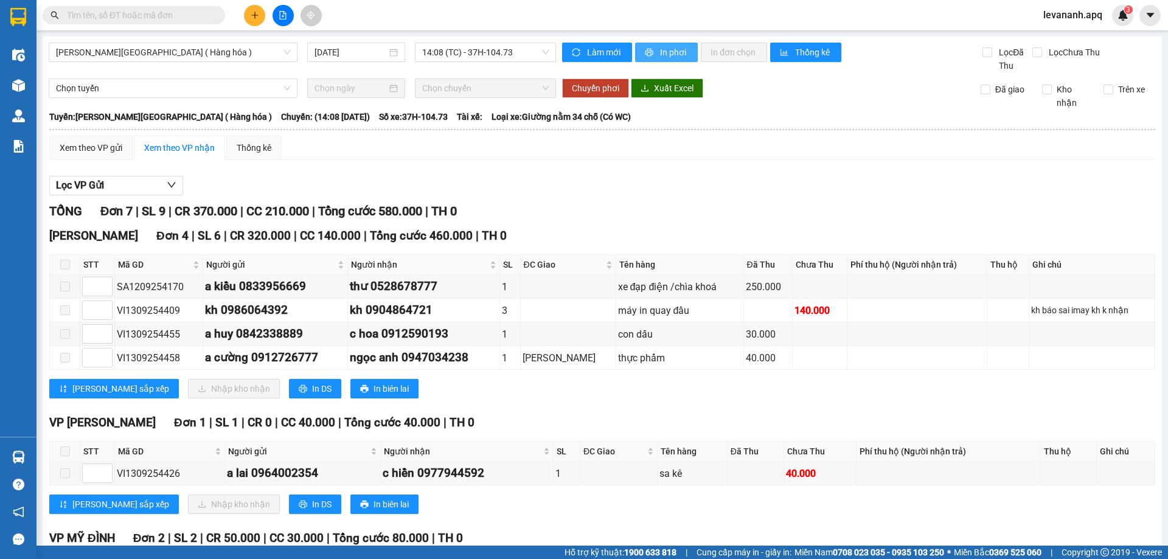
click at [660, 52] on span "In phơi" at bounding box center [674, 52] width 28 height 13
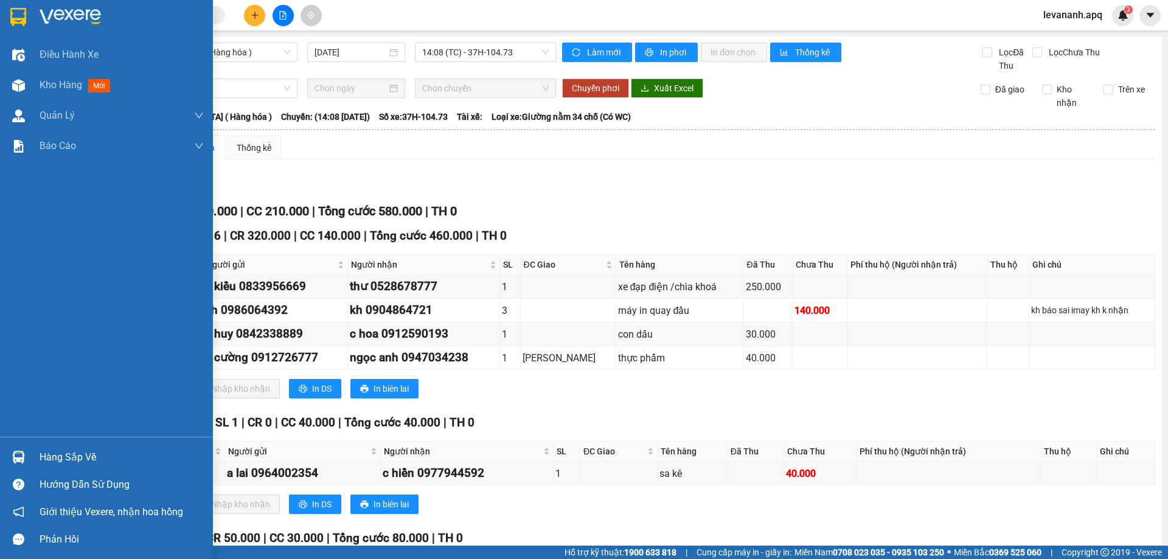
click at [9, 27] on div at bounding box center [18, 16] width 21 height 21
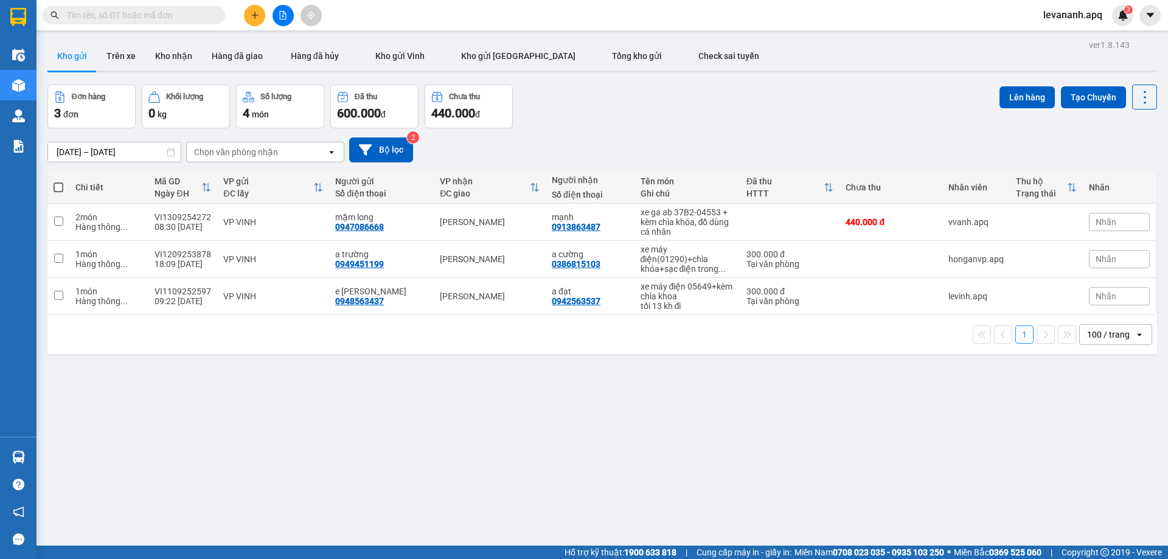
click at [26, 462] on div at bounding box center [18, 456] width 21 height 21
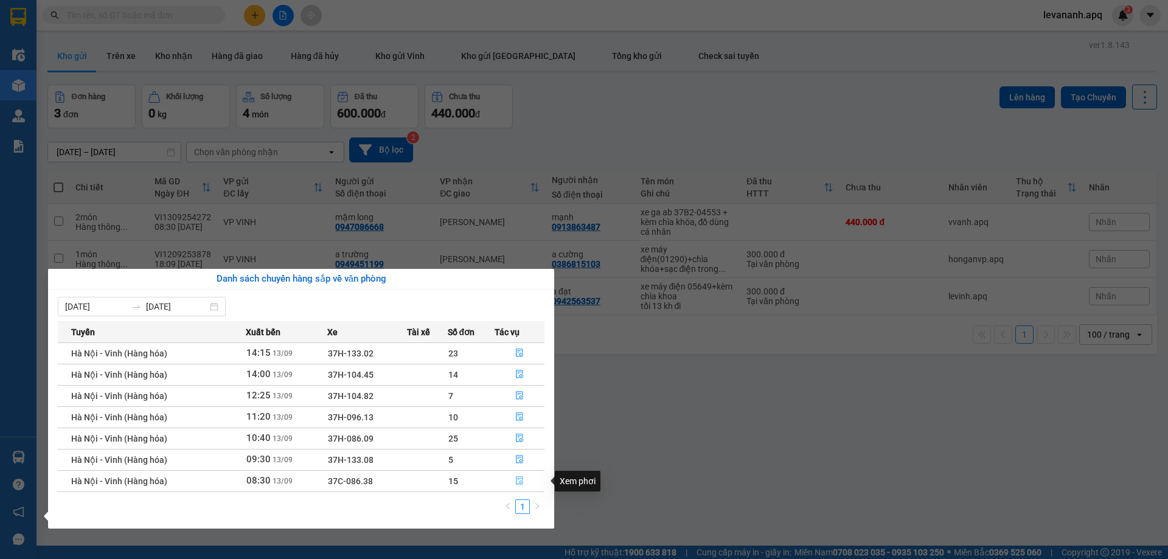
click at [517, 479] on icon "file-done" at bounding box center [519, 481] width 7 height 9
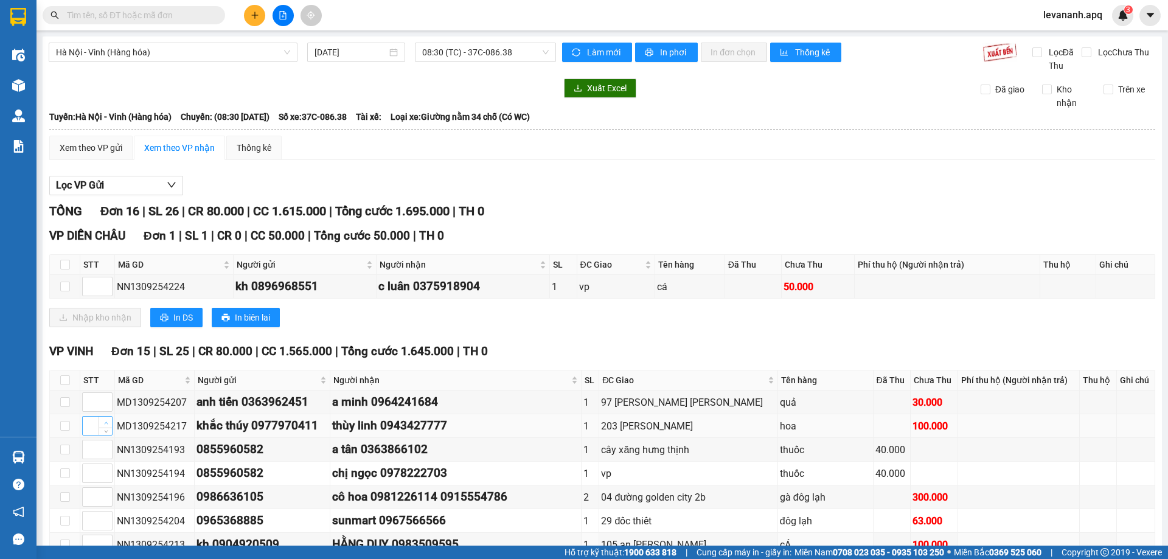
scroll to position [122, 0]
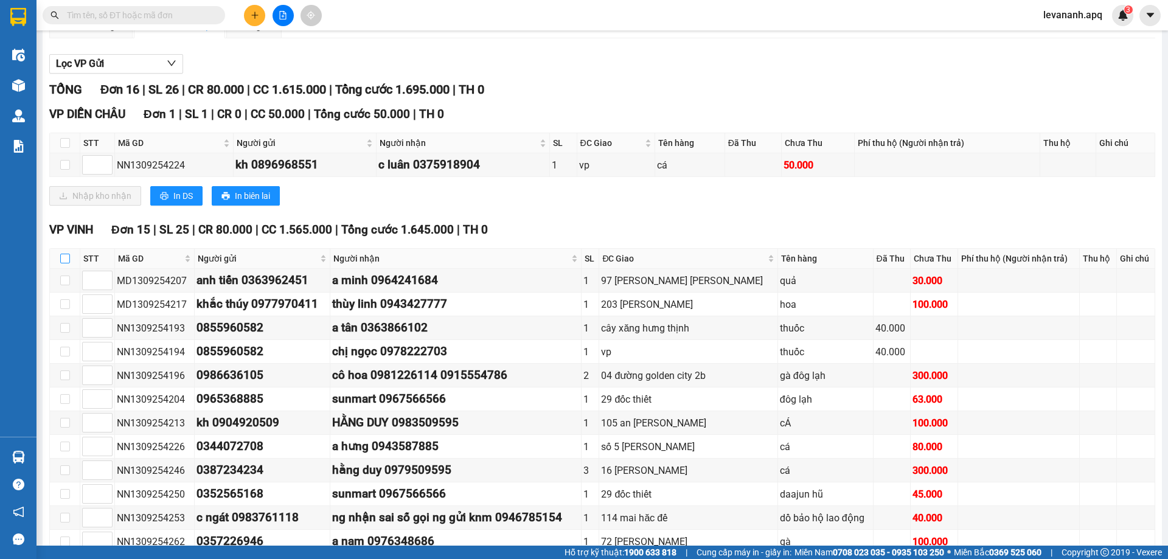
click at [61, 252] on label at bounding box center [65, 258] width 10 height 13
click at [61, 254] on input "checkbox" at bounding box center [65, 259] width 10 height 10
checkbox input "true"
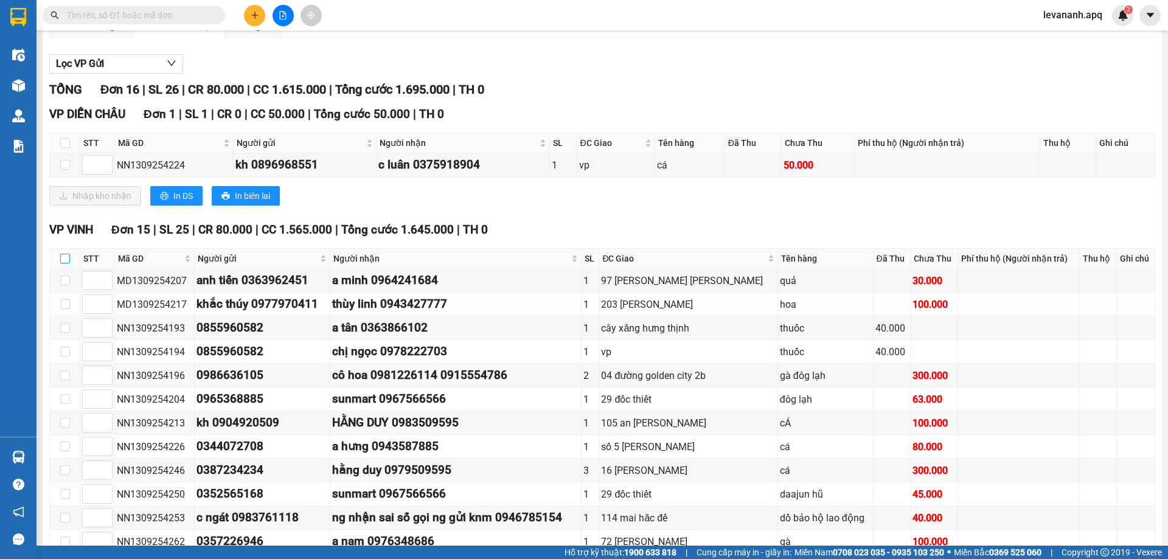
checkbox input "true"
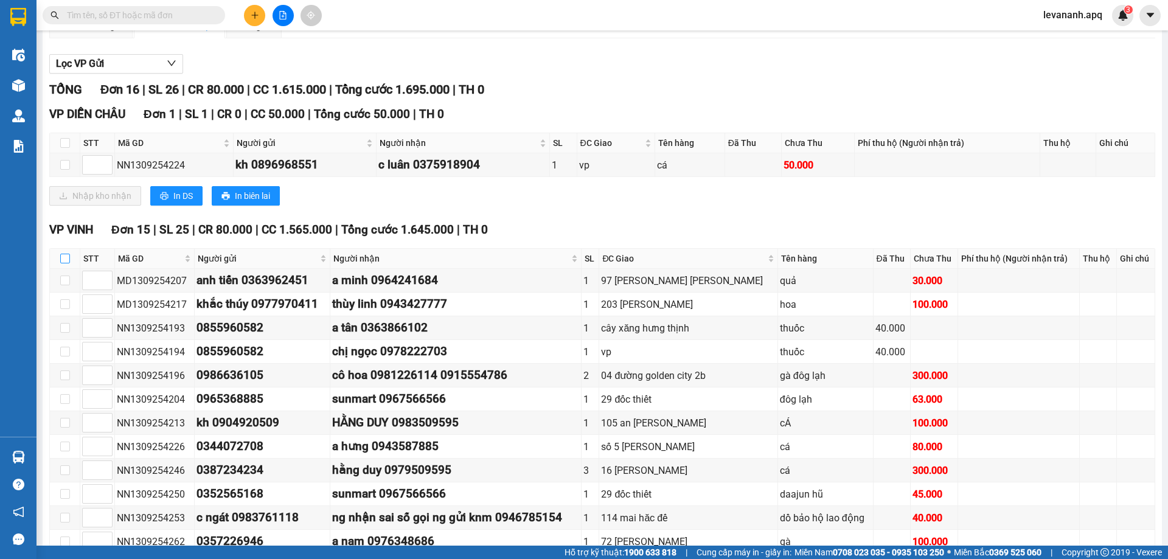
checkbox input "true"
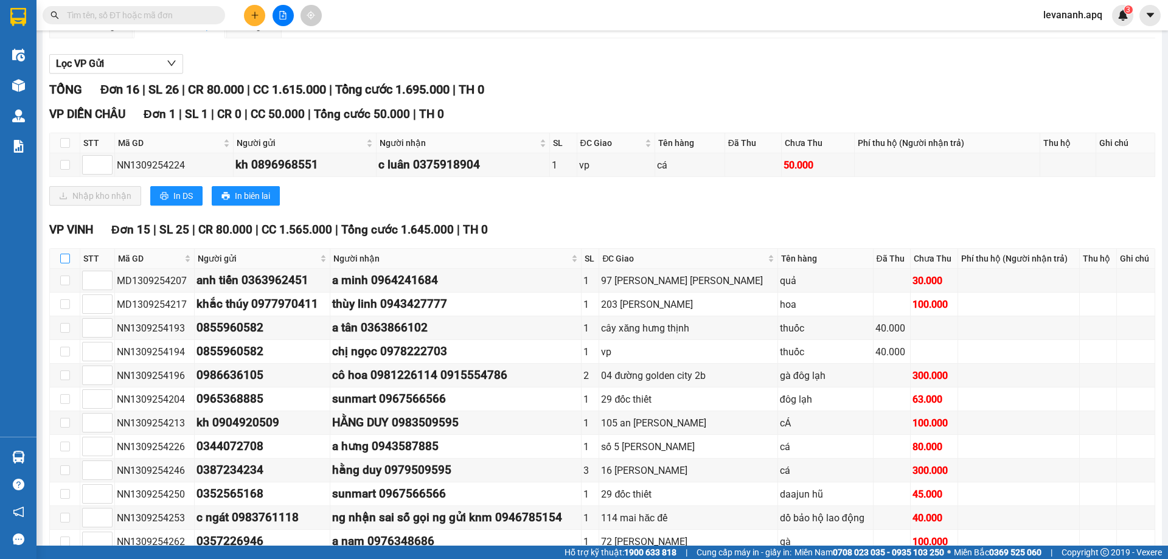
checkbox input "true"
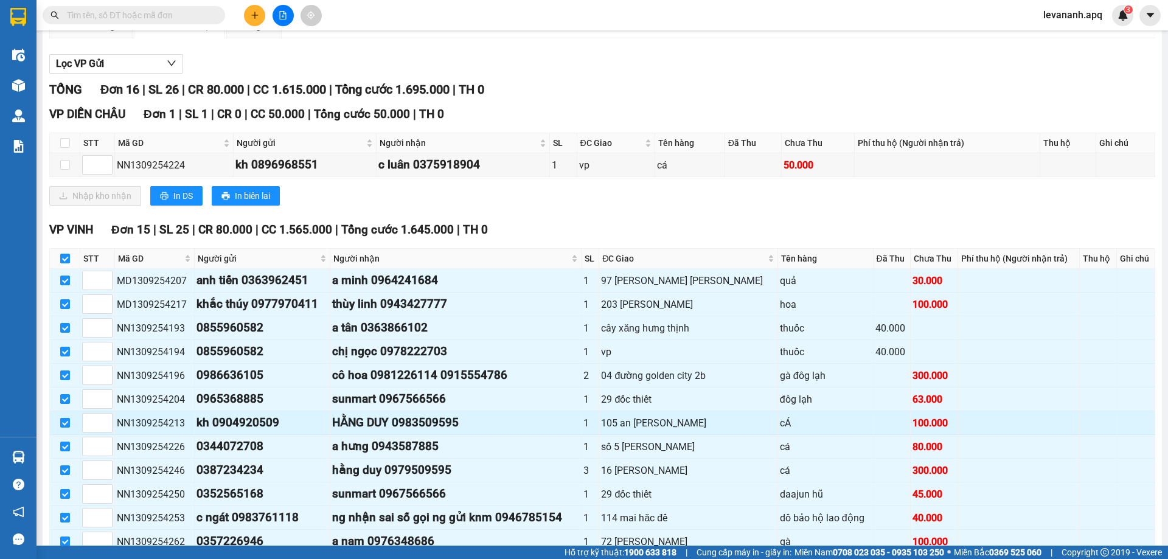
scroll to position [263, 0]
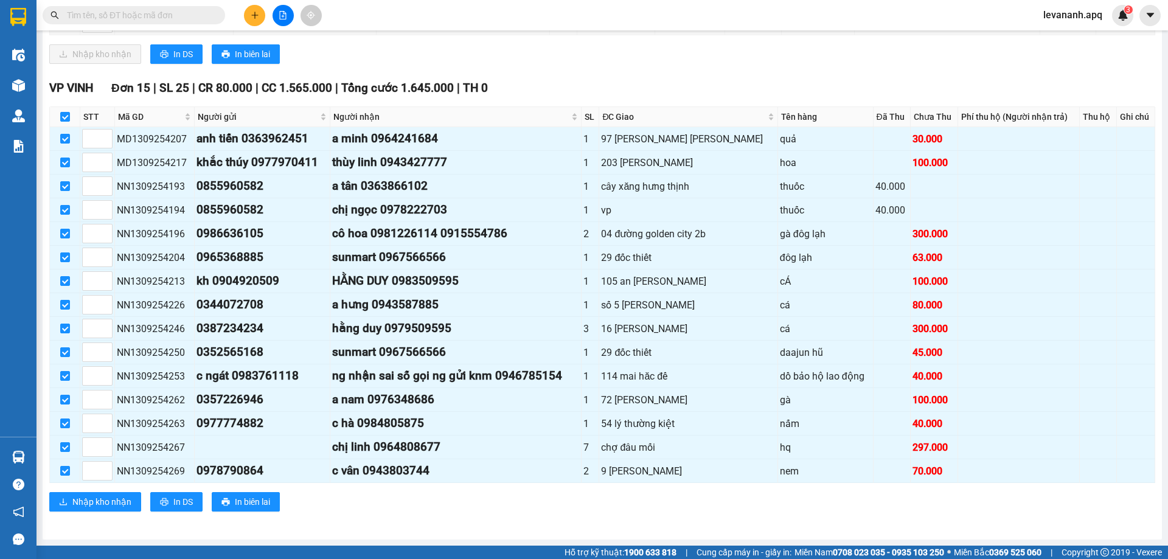
click at [119, 513] on div "VP VINH Đơn 15 | SL 25 | CR 80.000 | CC 1.565.000 | Tổng cước 1.645.000 | TH 0 …" at bounding box center [602, 299] width 1106 height 441
click at [119, 510] on button "Nhập kho nhận" at bounding box center [95, 501] width 92 height 19
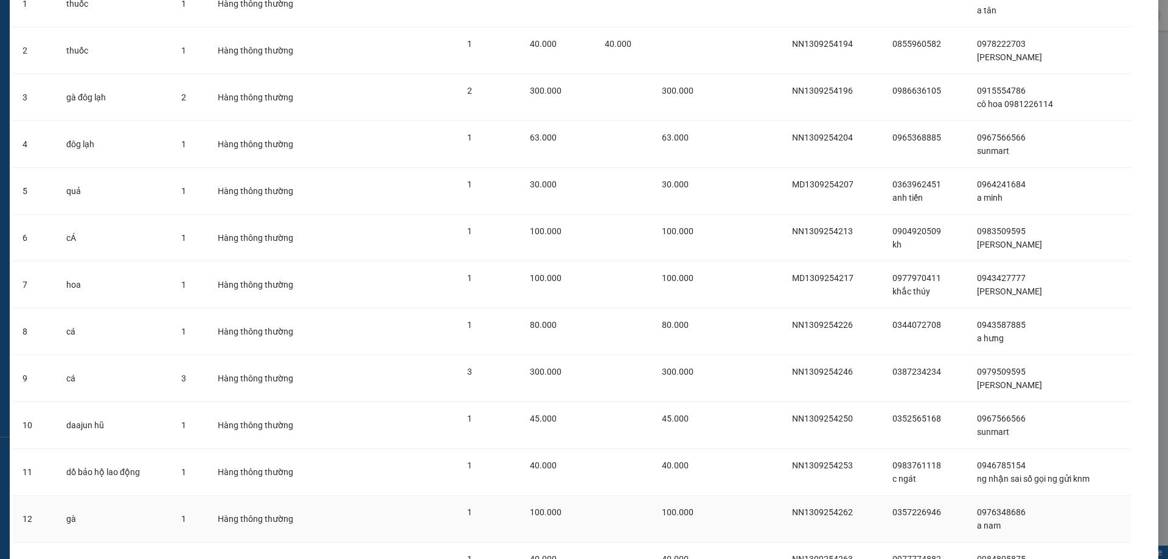
scroll to position [334, 0]
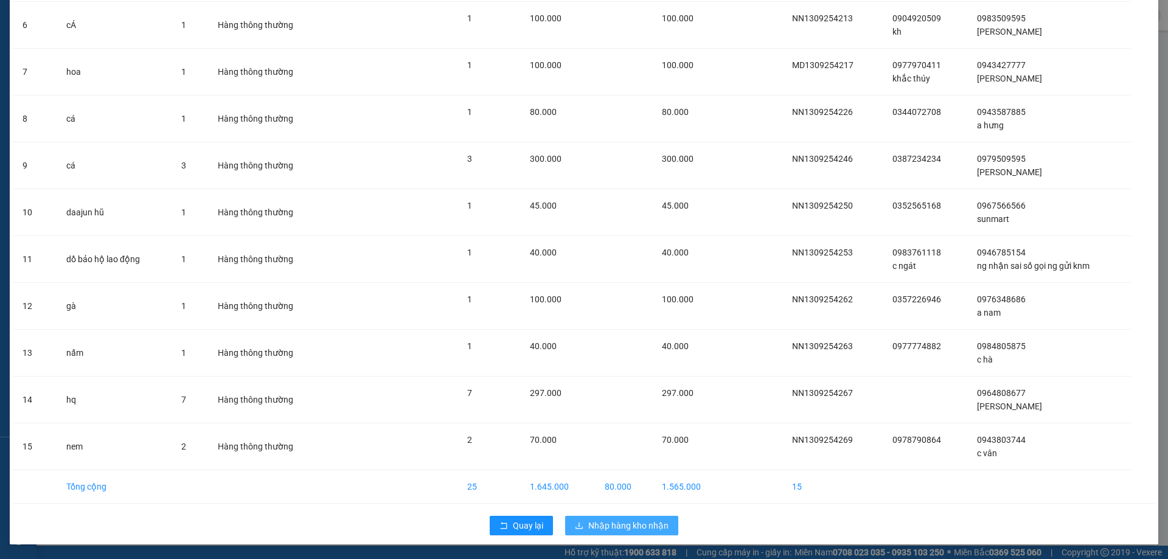
click at [626, 517] on button "Nhập hàng kho nhận" at bounding box center [621, 525] width 113 height 19
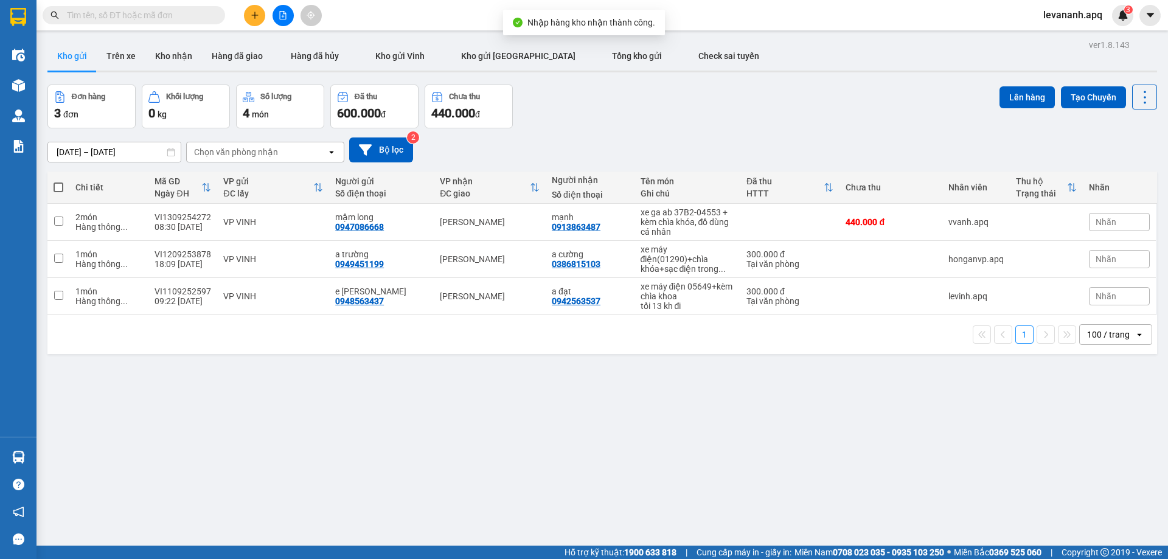
click at [38, 452] on main "ver 1.8.143 Kho gửi Trên xe Kho nhận Hàng đã giao Hàng đã hủy Kho gửi Vinh Kho …" at bounding box center [584, 272] width 1168 height 545
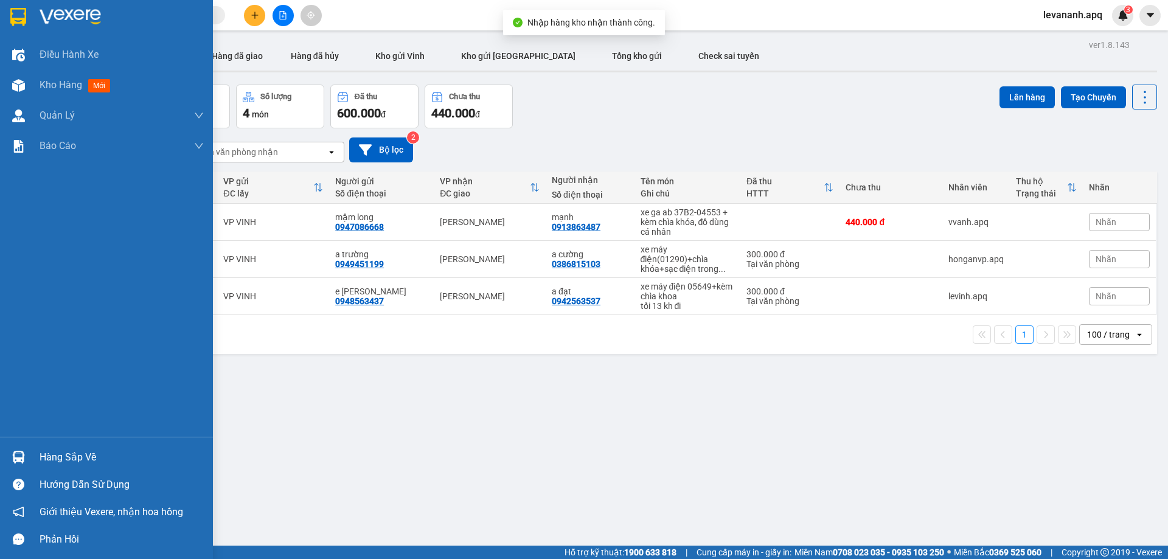
click at [25, 452] on div at bounding box center [18, 456] width 21 height 21
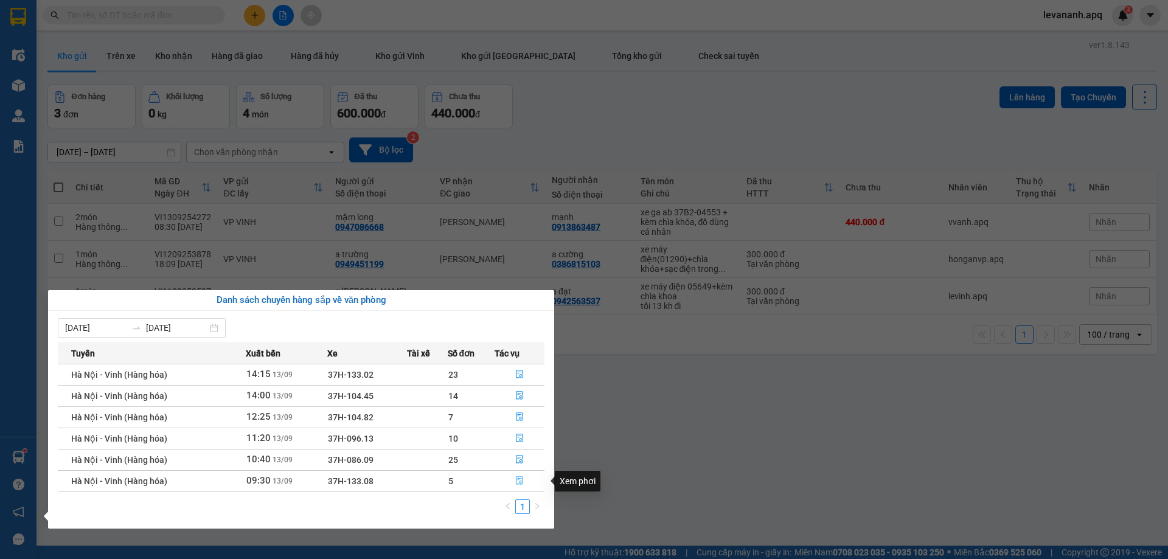
click at [519, 475] on button "button" at bounding box center [519, 480] width 49 height 19
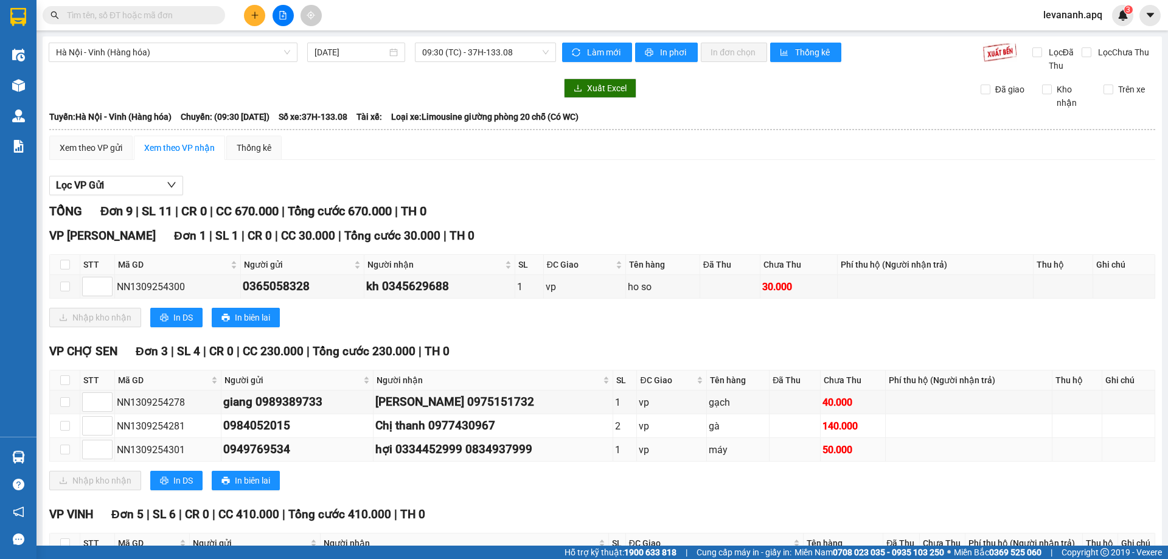
scroll to position [189, 0]
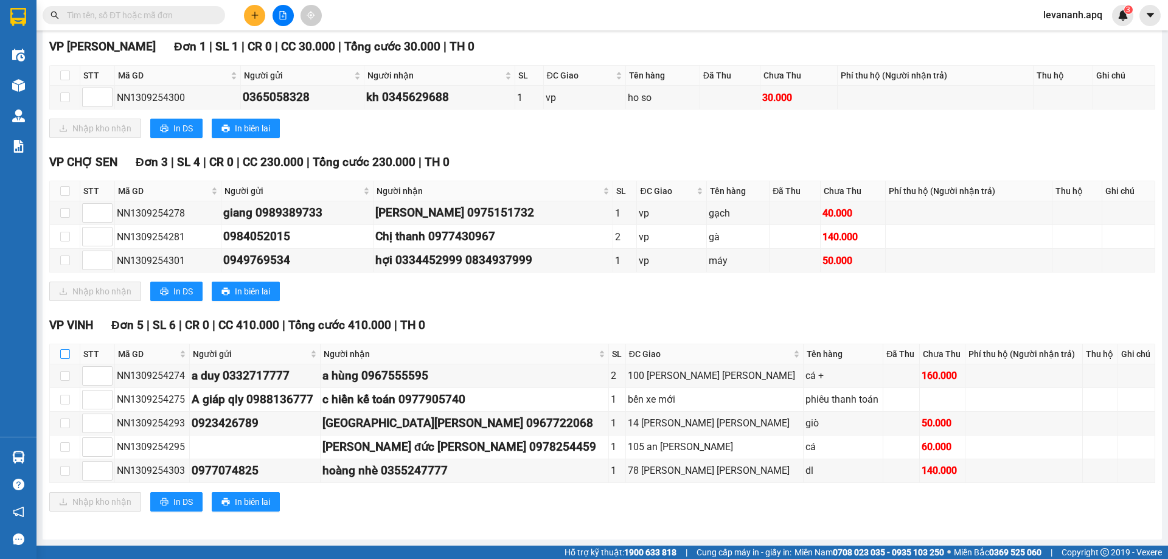
click at [66, 352] on input "checkbox" at bounding box center [65, 354] width 10 height 10
checkbox input "true"
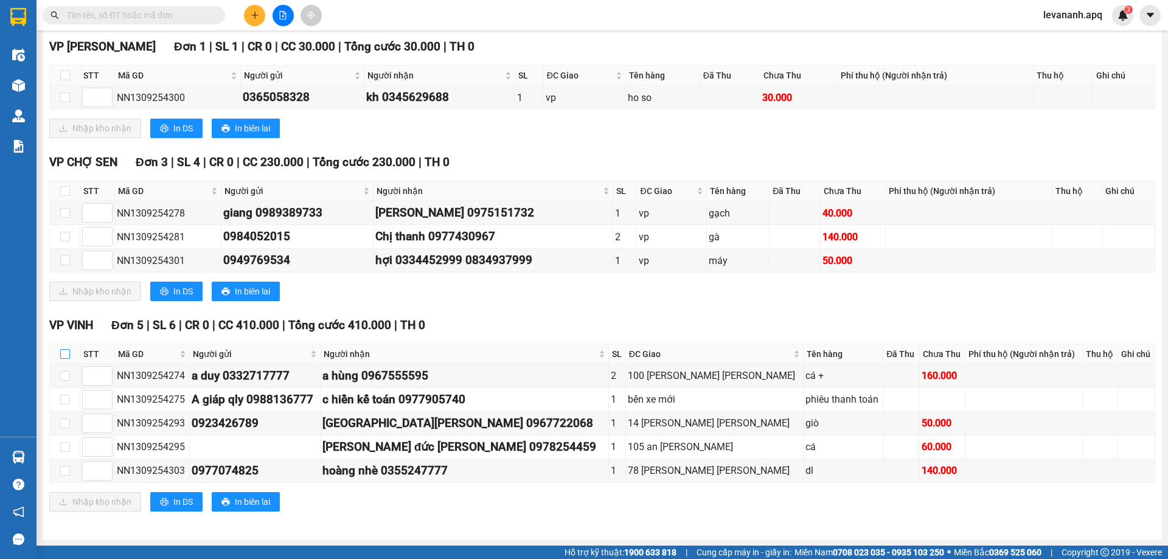
checkbox input "true"
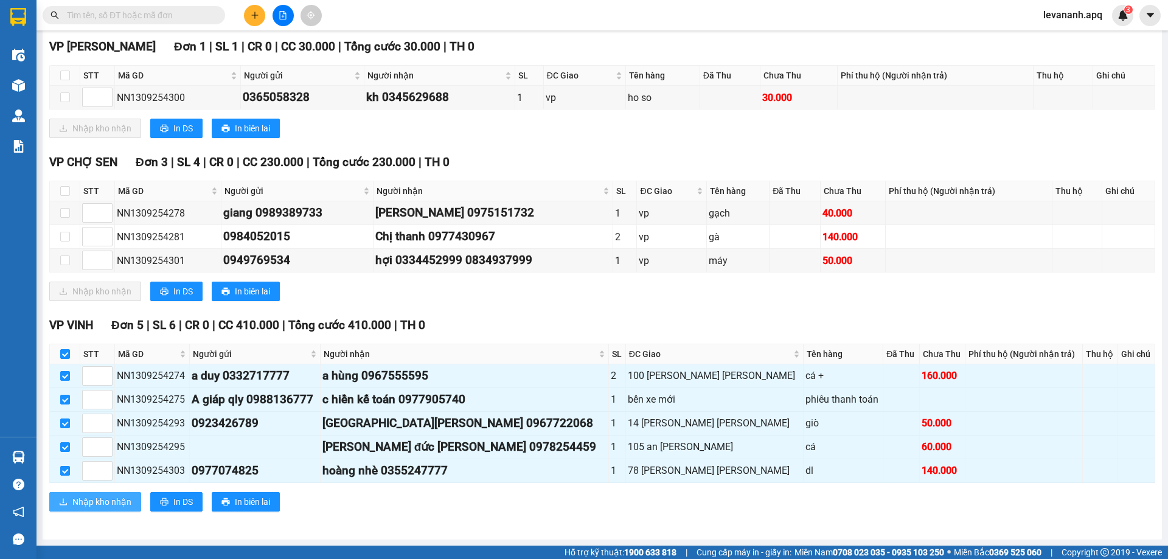
click at [88, 502] on span "Nhập kho nhận" at bounding box center [101, 501] width 59 height 13
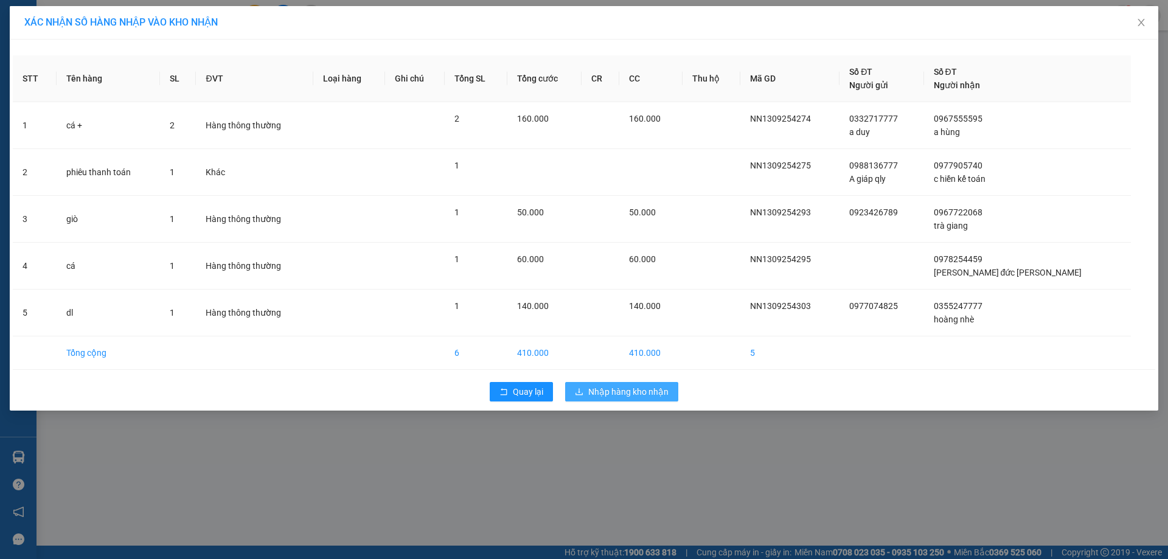
click at [642, 392] on span "Nhập hàng kho nhận" at bounding box center [628, 391] width 80 height 13
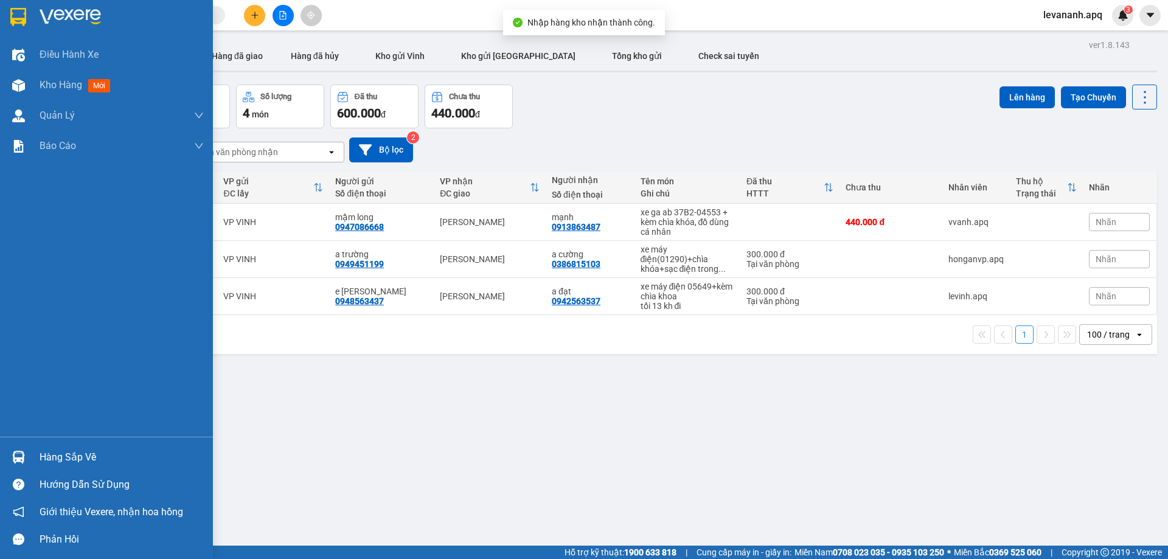
click at [17, 452] on img at bounding box center [18, 457] width 13 height 13
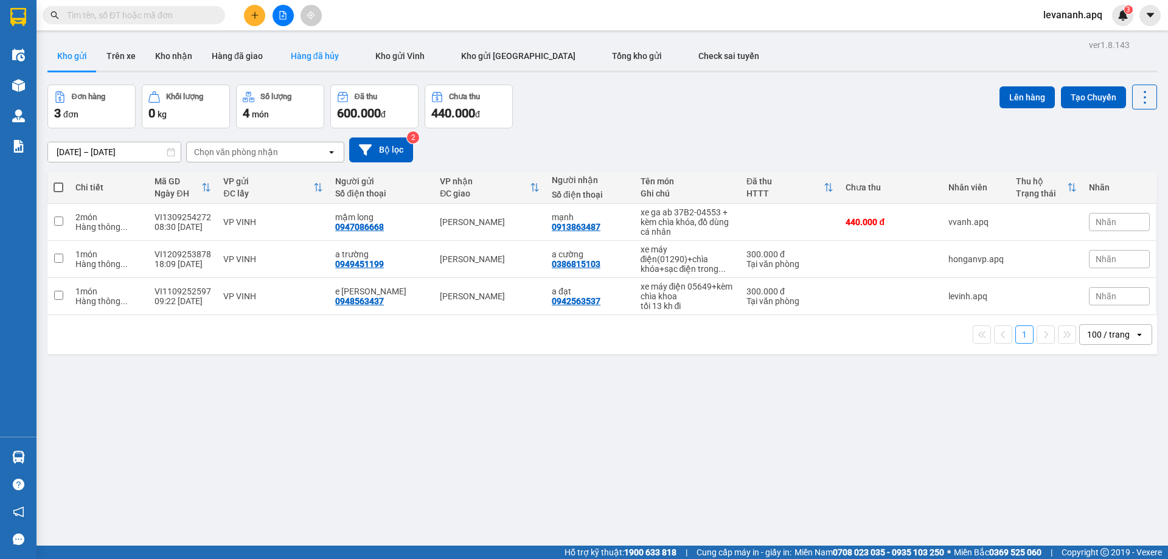
drag, startPoint x: 608, startPoint y: 410, endPoint x: 287, endPoint y: 67, distance: 469.8
click at [608, 407] on section "Kết quả tìm kiếm ( 0 ) Bộ lọc No Data levananh.apq 3 Điều hành xe Kho hàng mới …" at bounding box center [584, 279] width 1168 height 559
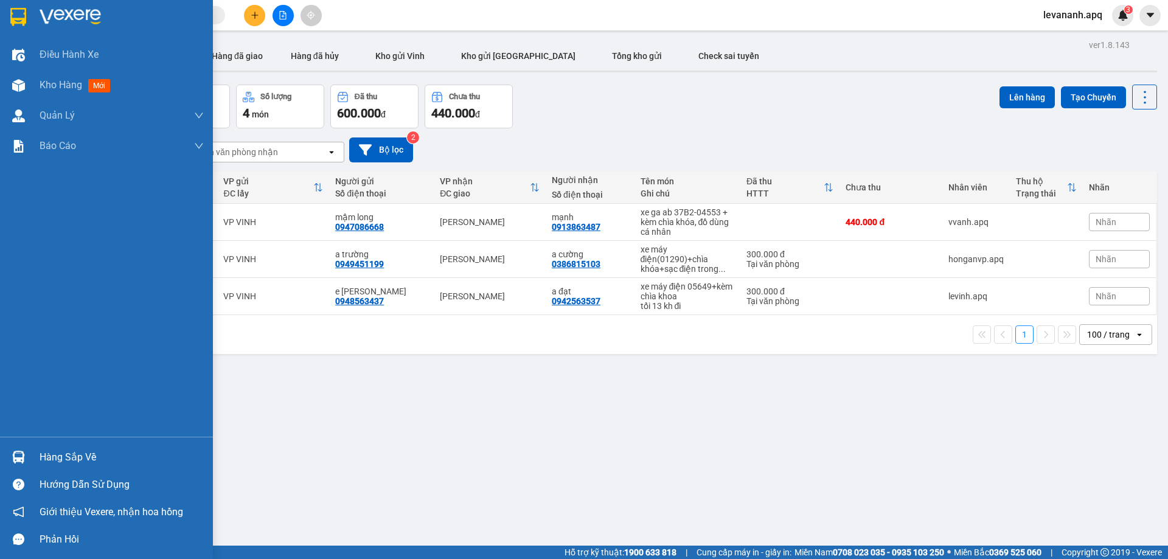
click at [12, 24] on img at bounding box center [18, 17] width 16 height 18
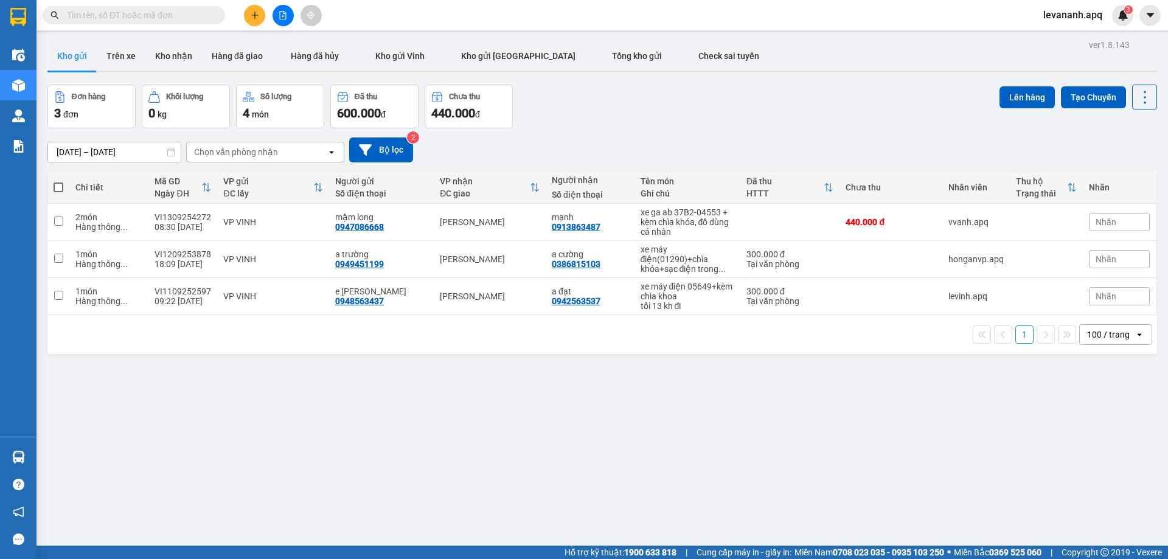
click at [1056, 19] on span "levananh.apq" at bounding box center [1072, 14] width 78 height 15
click at [1054, 30] on li "Đăng xuất" at bounding box center [1072, 37] width 78 height 19
